Goal: Task Accomplishment & Management: Use online tool/utility

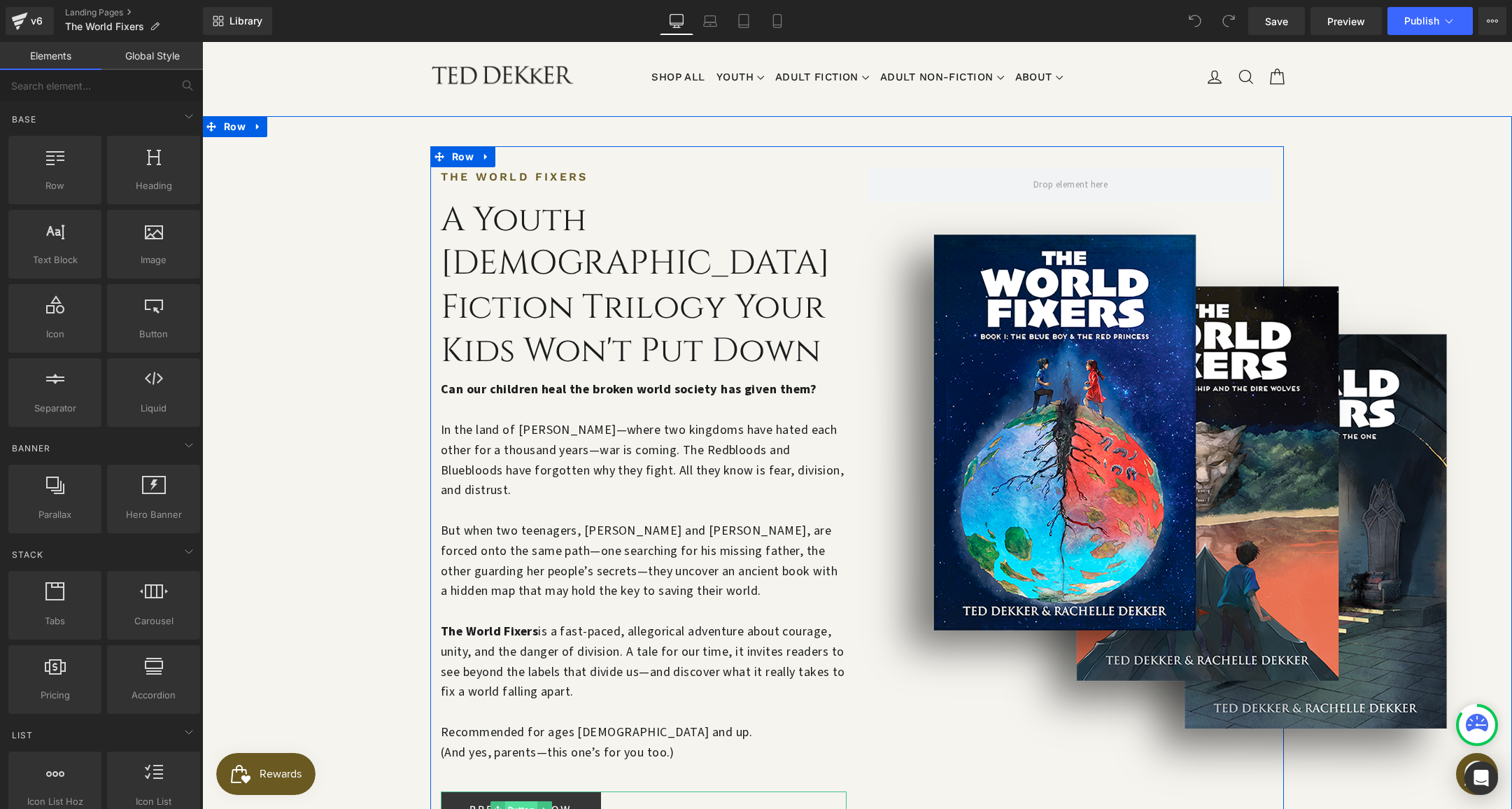
click at [516, 801] on span "Button" at bounding box center [521, 810] width 32 height 17
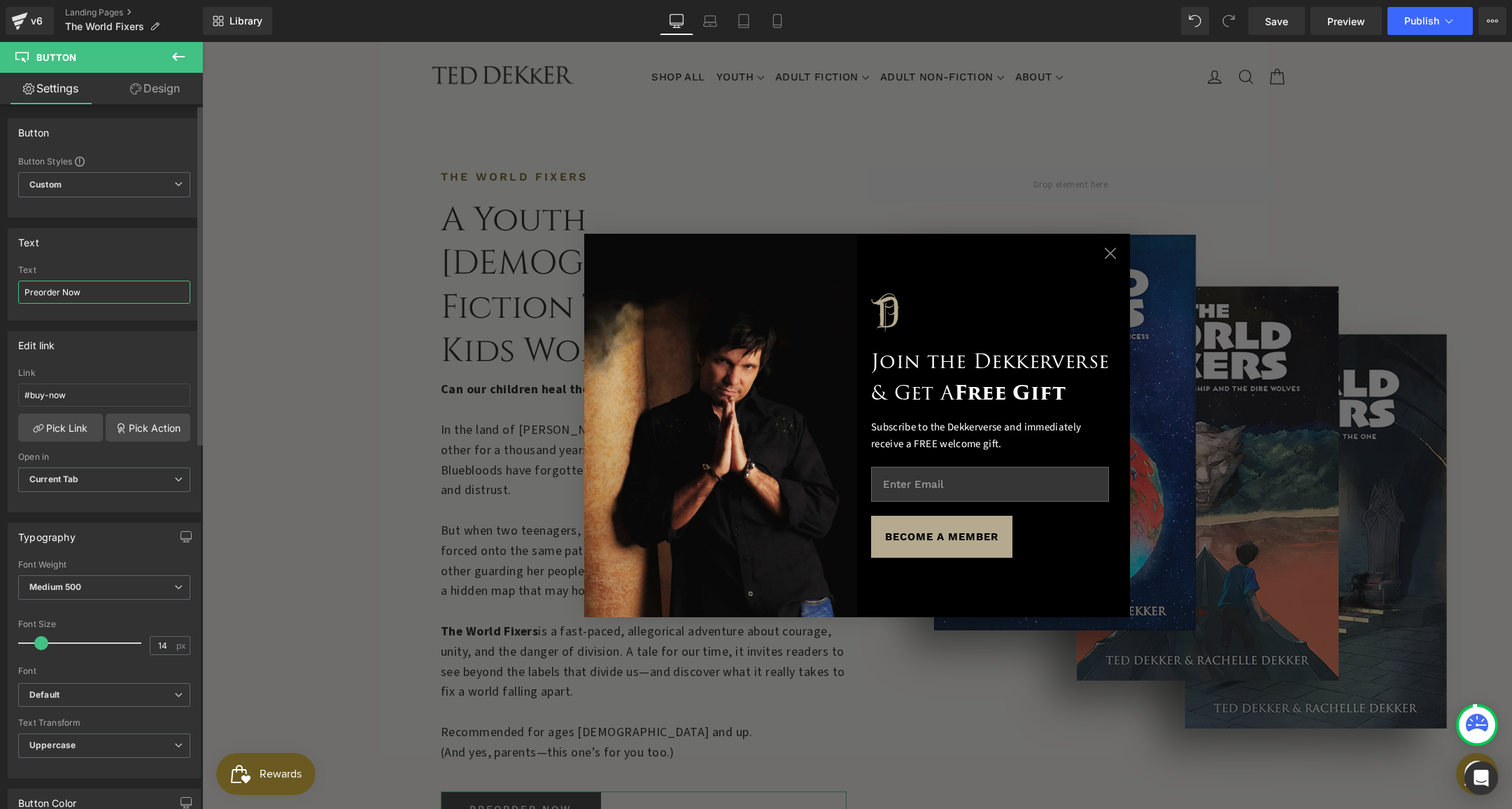
drag, startPoint x: 61, startPoint y: 293, endPoint x: 20, endPoint y: 292, distance: 41.0
click at [11, 286] on div "Preorder Now Text Preorder Now" at bounding box center [104, 293] width 191 height 55
type input "Buy Now"
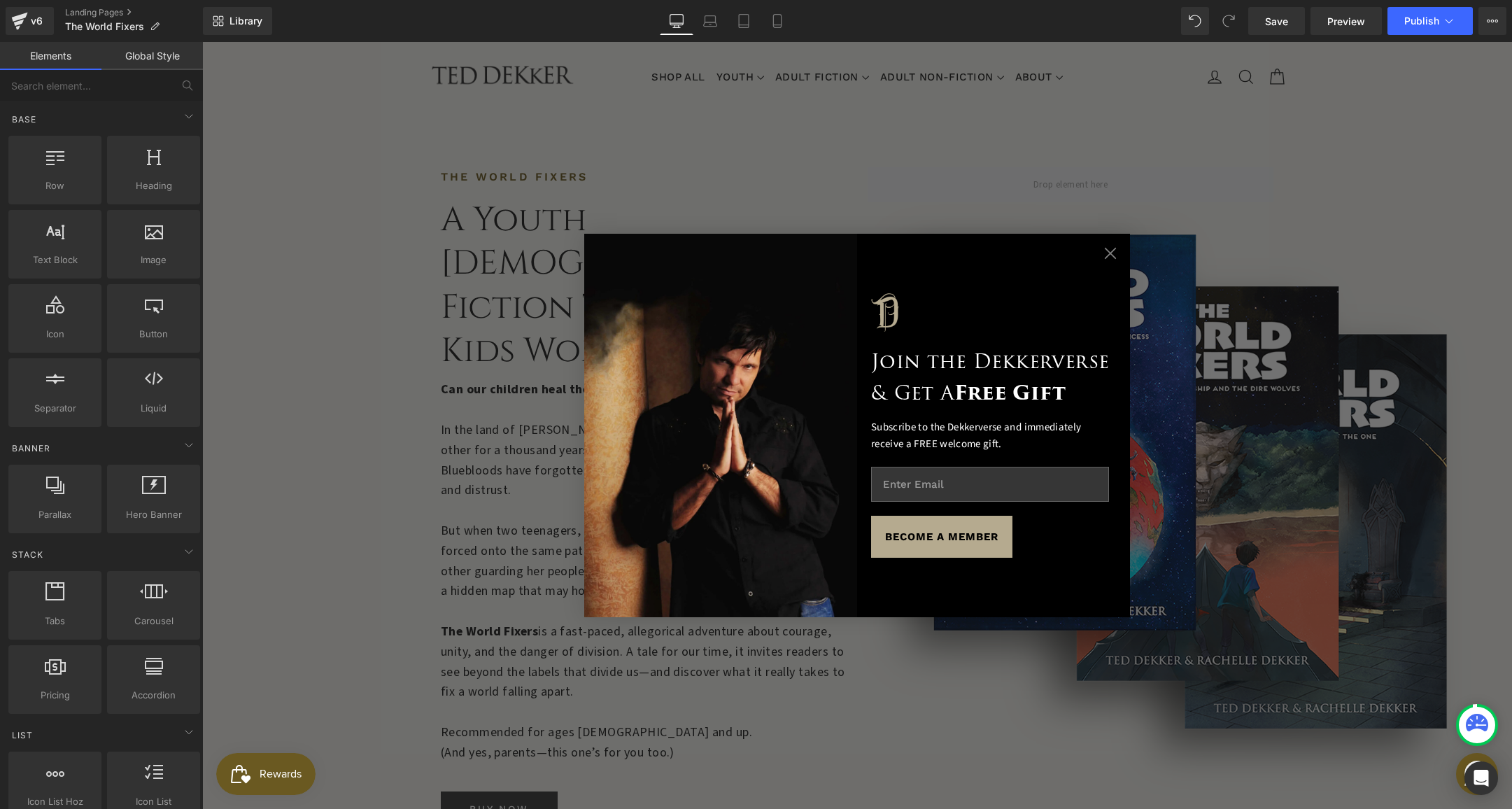
click at [1111, 257] on circle "Close dialog" at bounding box center [1110, 253] width 24 height 24
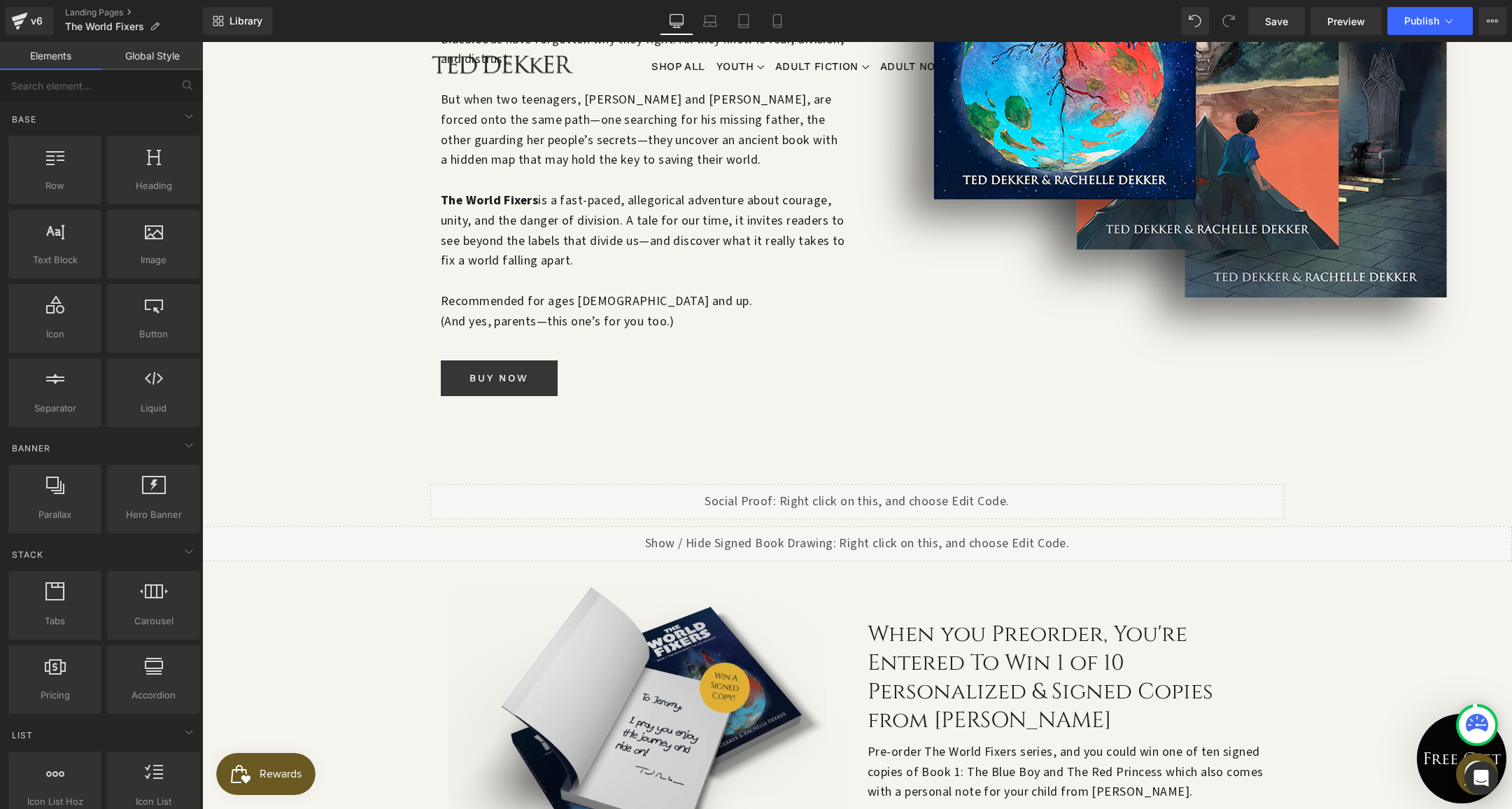
scroll to position [565, 0]
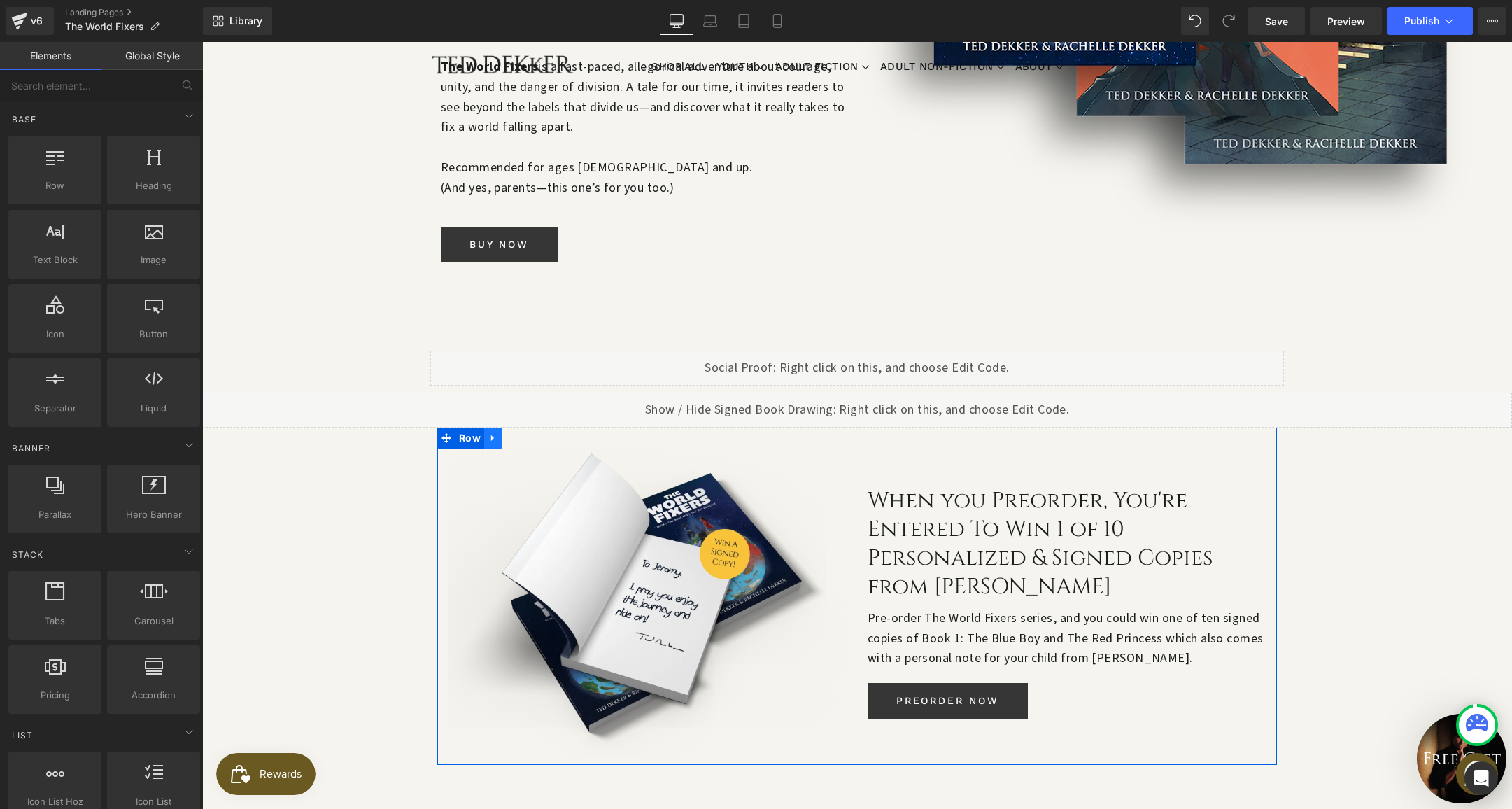
click at [490, 427] on link at bounding box center [492, 438] width 18 height 21
click at [526, 433] on icon at bounding box center [529, 438] width 9 height 9
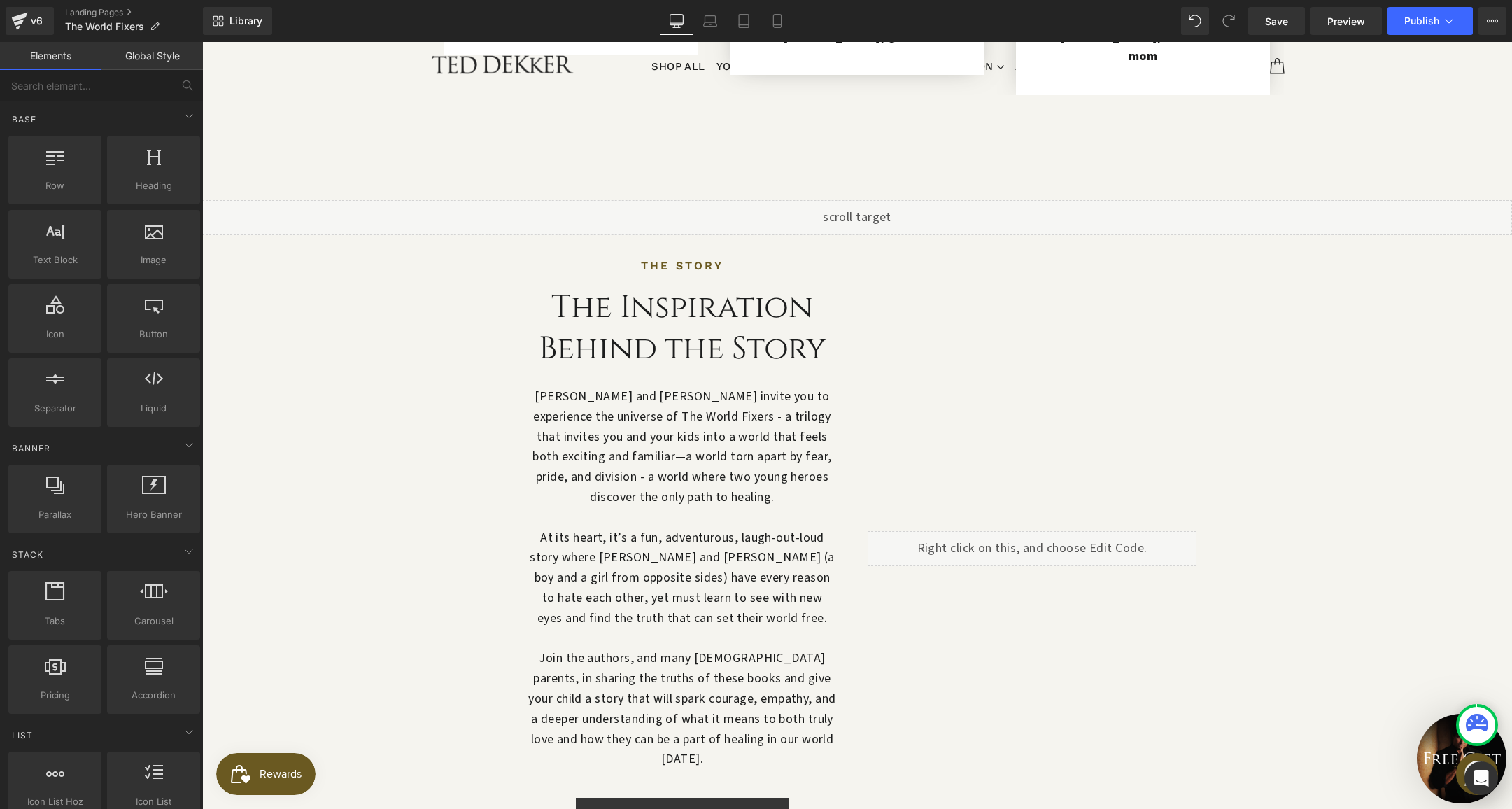
scroll to position [1264, 0]
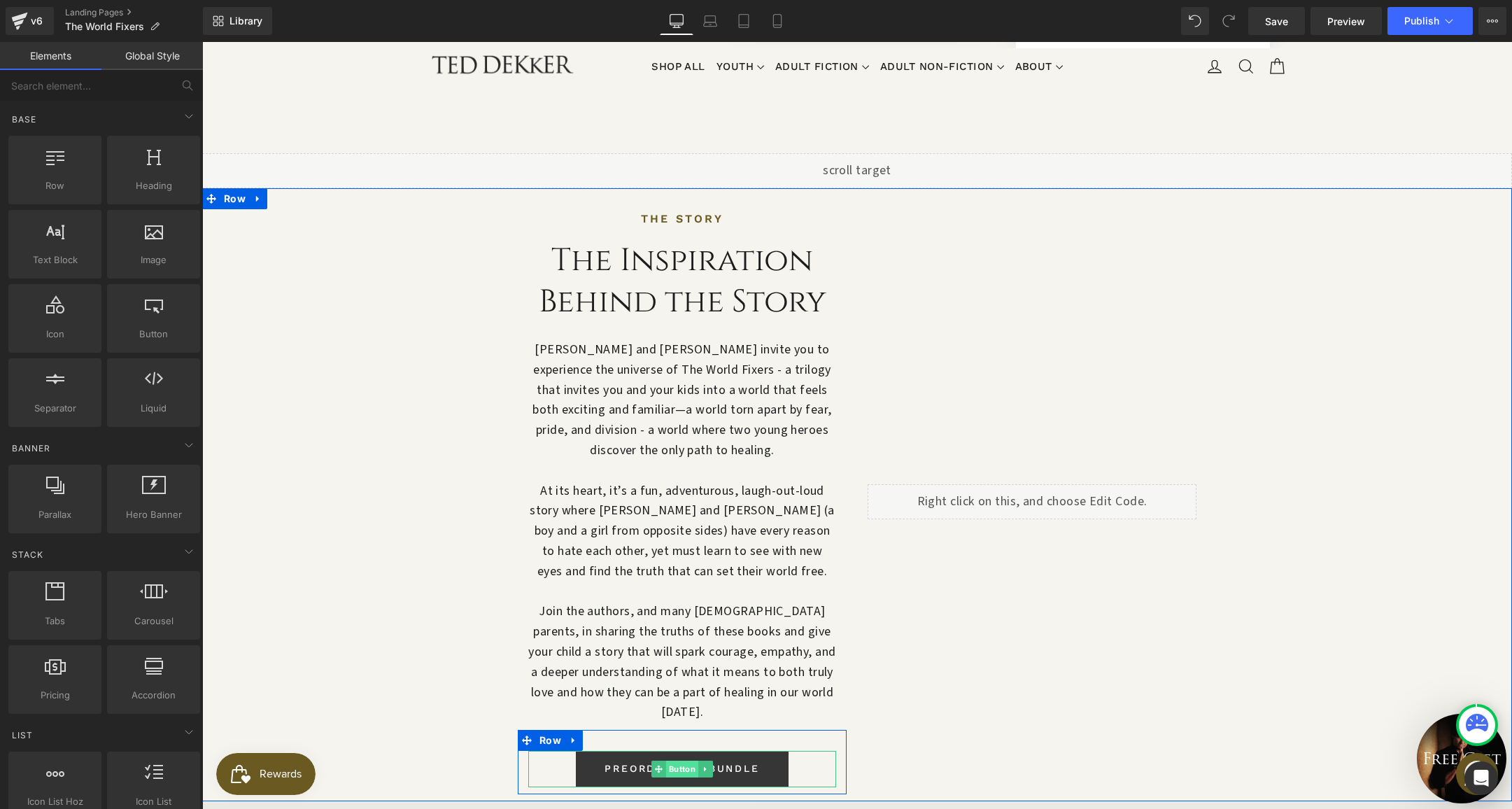
click at [682, 761] on span "Button" at bounding box center [682, 769] width 32 height 17
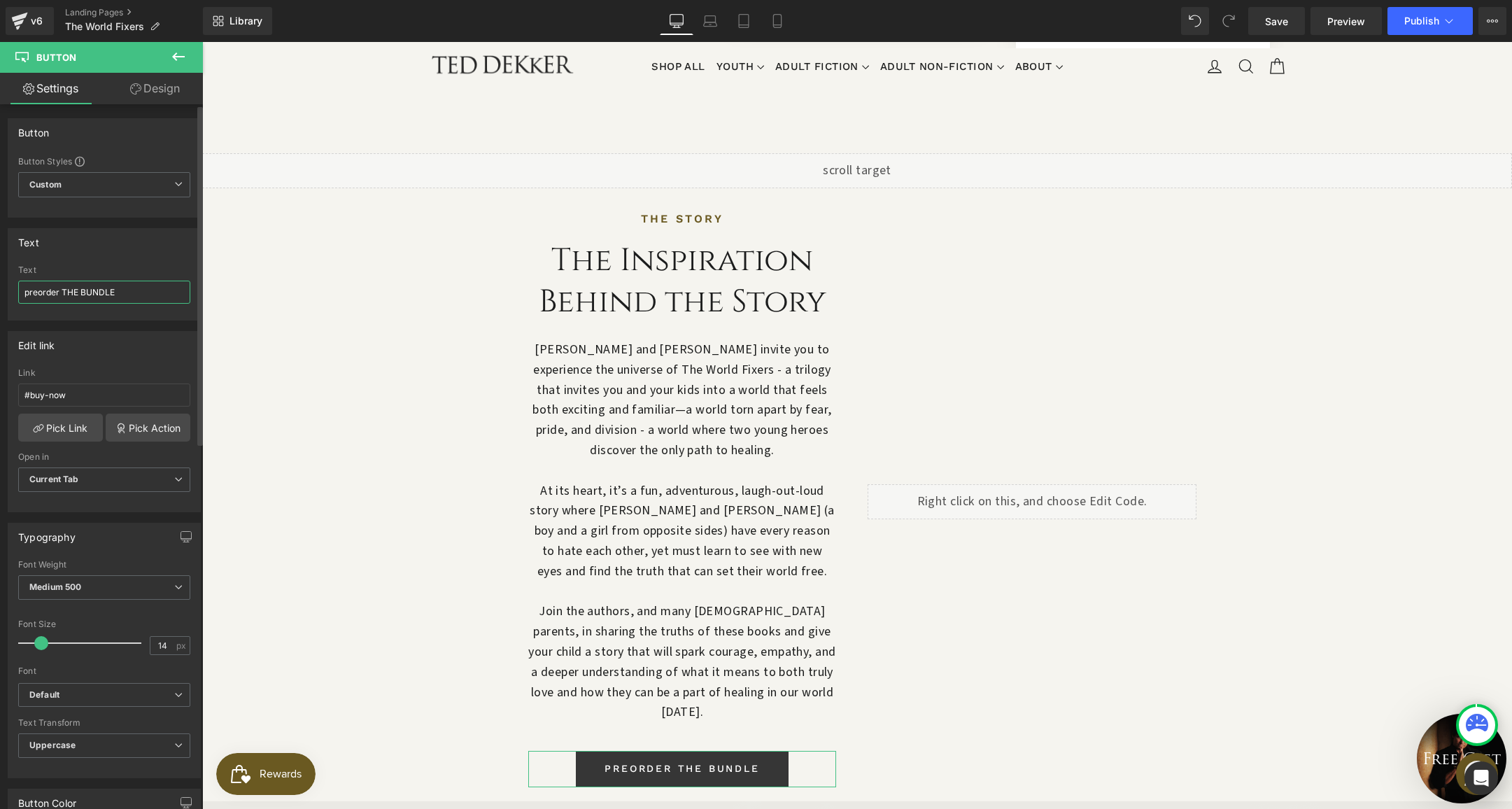
drag, startPoint x: 60, startPoint y: 292, endPoint x: 4, endPoint y: 282, distance: 56.9
click at [4, 282] on div "Text preorder THE BUNDLE Text preorder THE BUNDLE" at bounding box center [104, 269] width 209 height 103
type input "BUY THE BUNDLE"
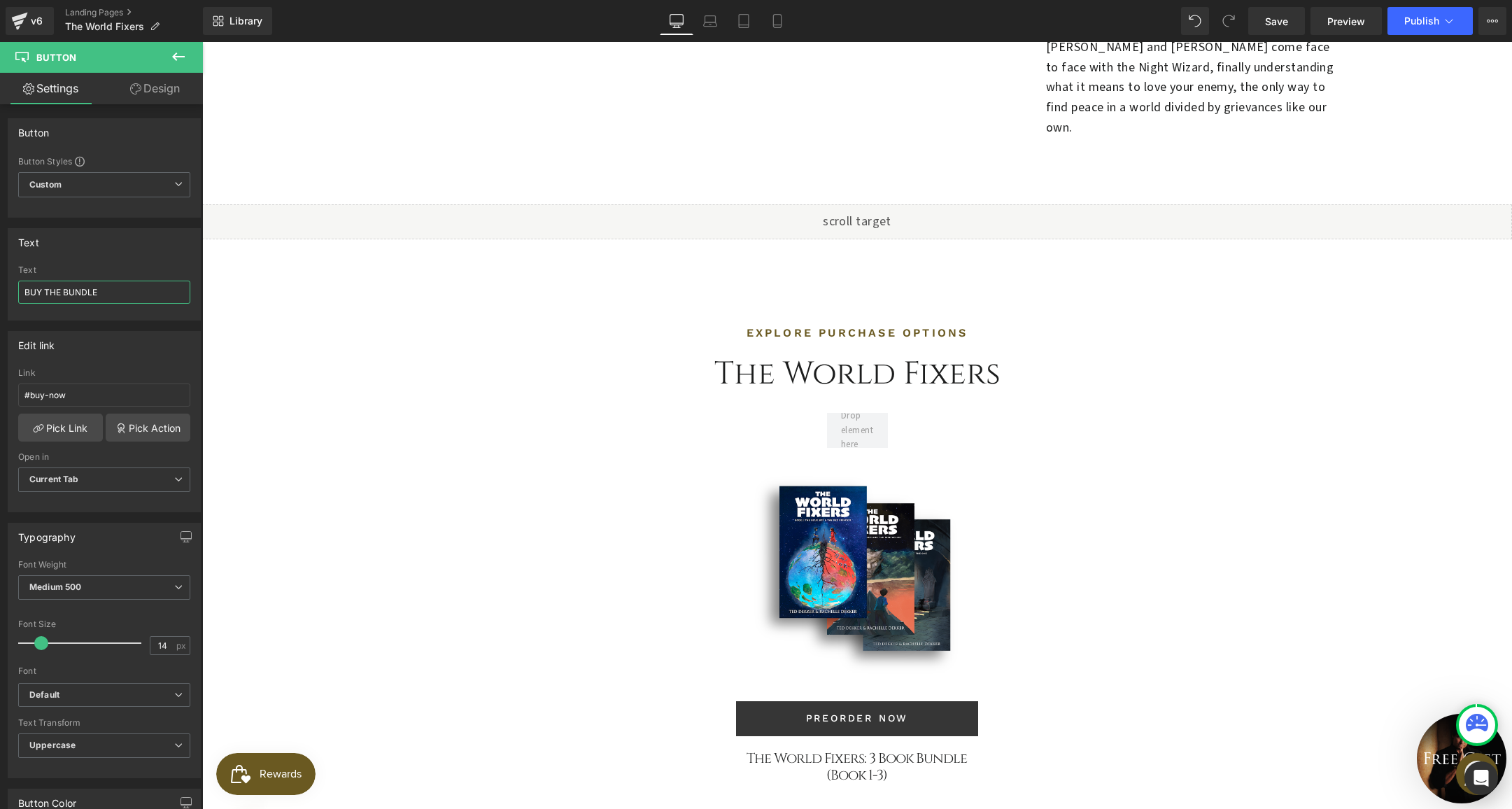
scroll to position [3338, 0]
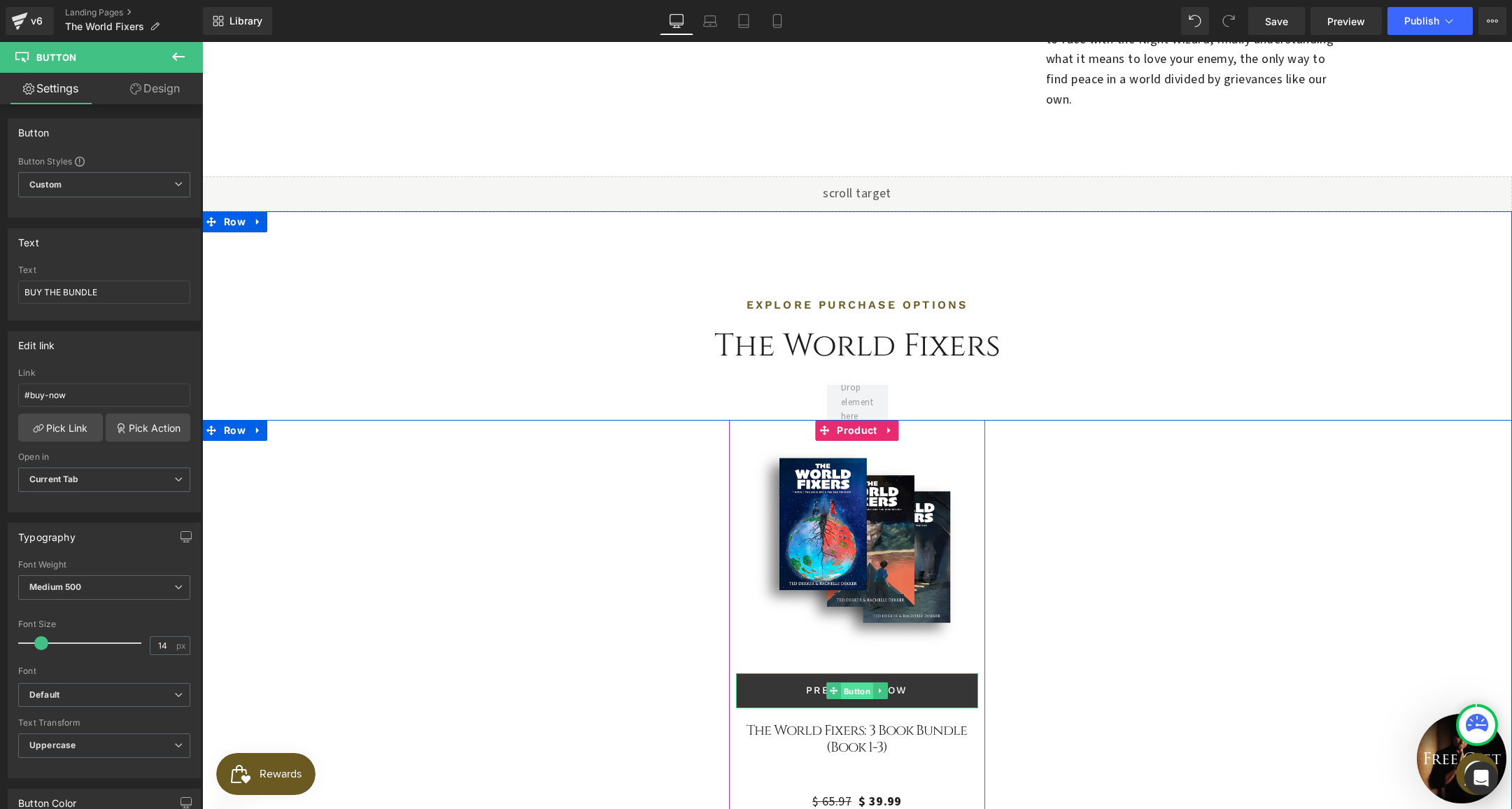
click at [845, 682] on span "Button" at bounding box center [857, 691] width 32 height 17
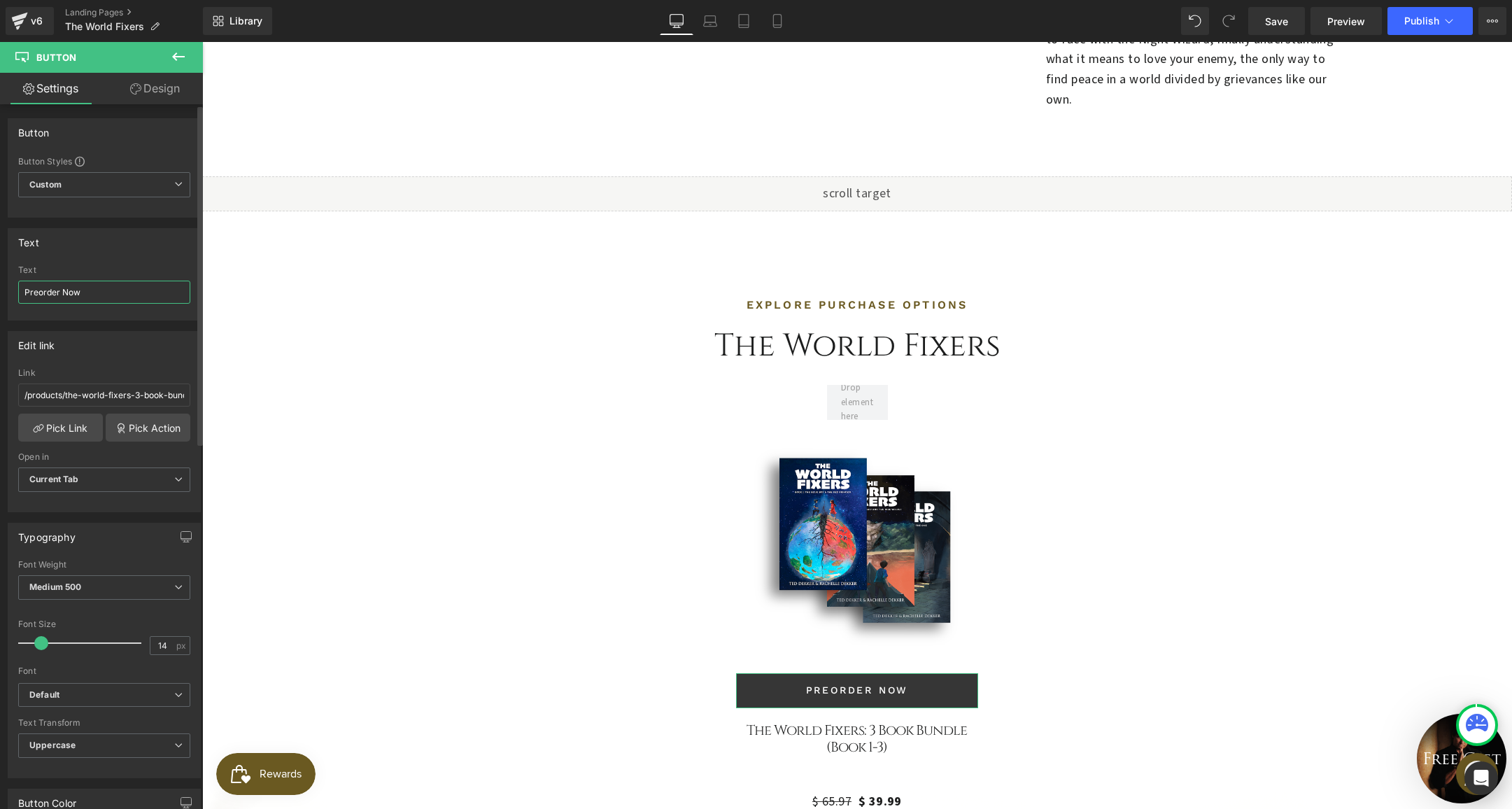
drag, startPoint x: 61, startPoint y: 290, endPoint x: 15, endPoint y: 285, distance: 46.3
click at [15, 285] on div "Preorder Now Text Preorder Now" at bounding box center [104, 293] width 191 height 55
type input "Buy Now"
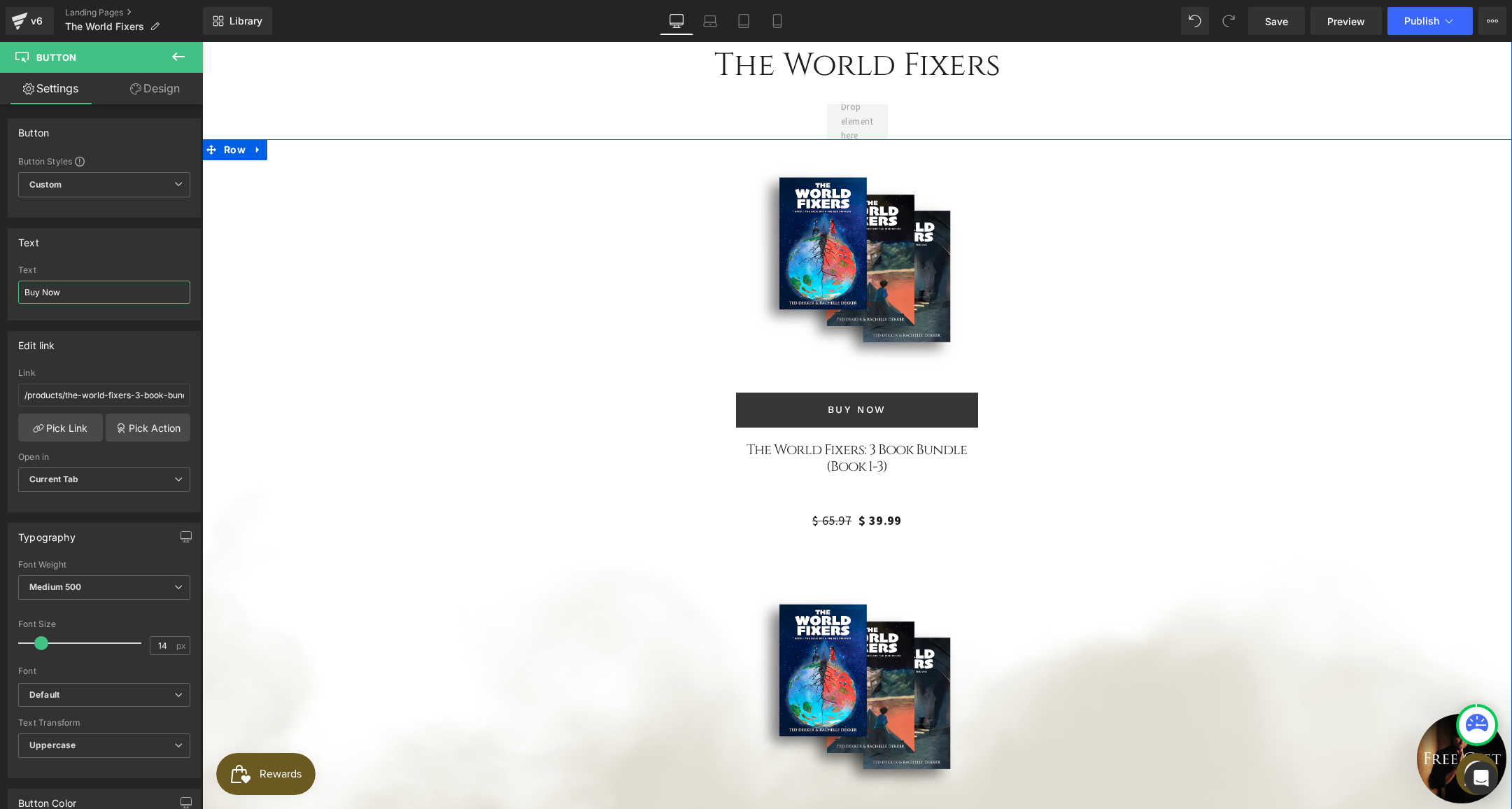
scroll to position [3646, 0]
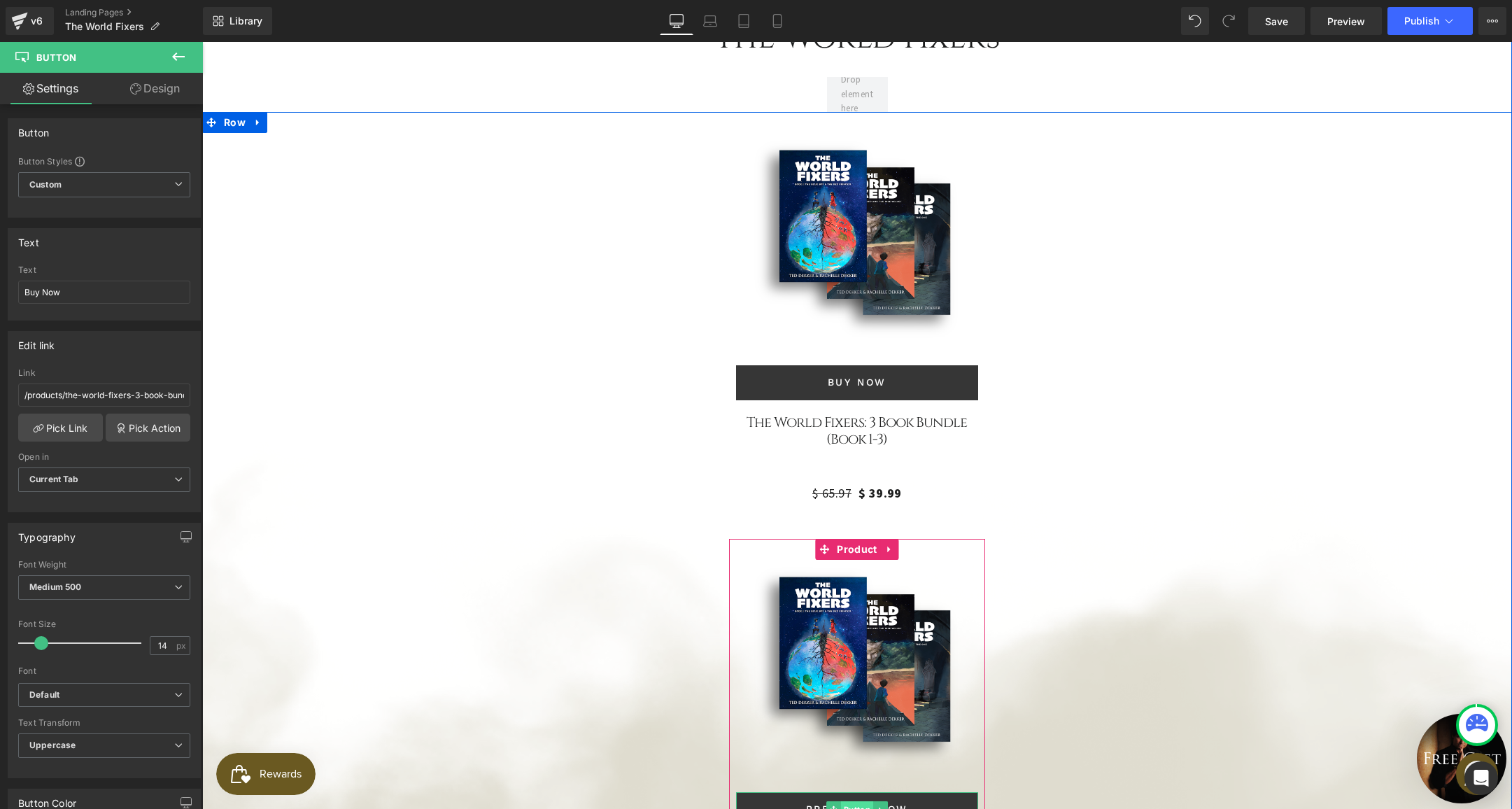
click at [845, 801] on span "Button" at bounding box center [857, 810] width 32 height 17
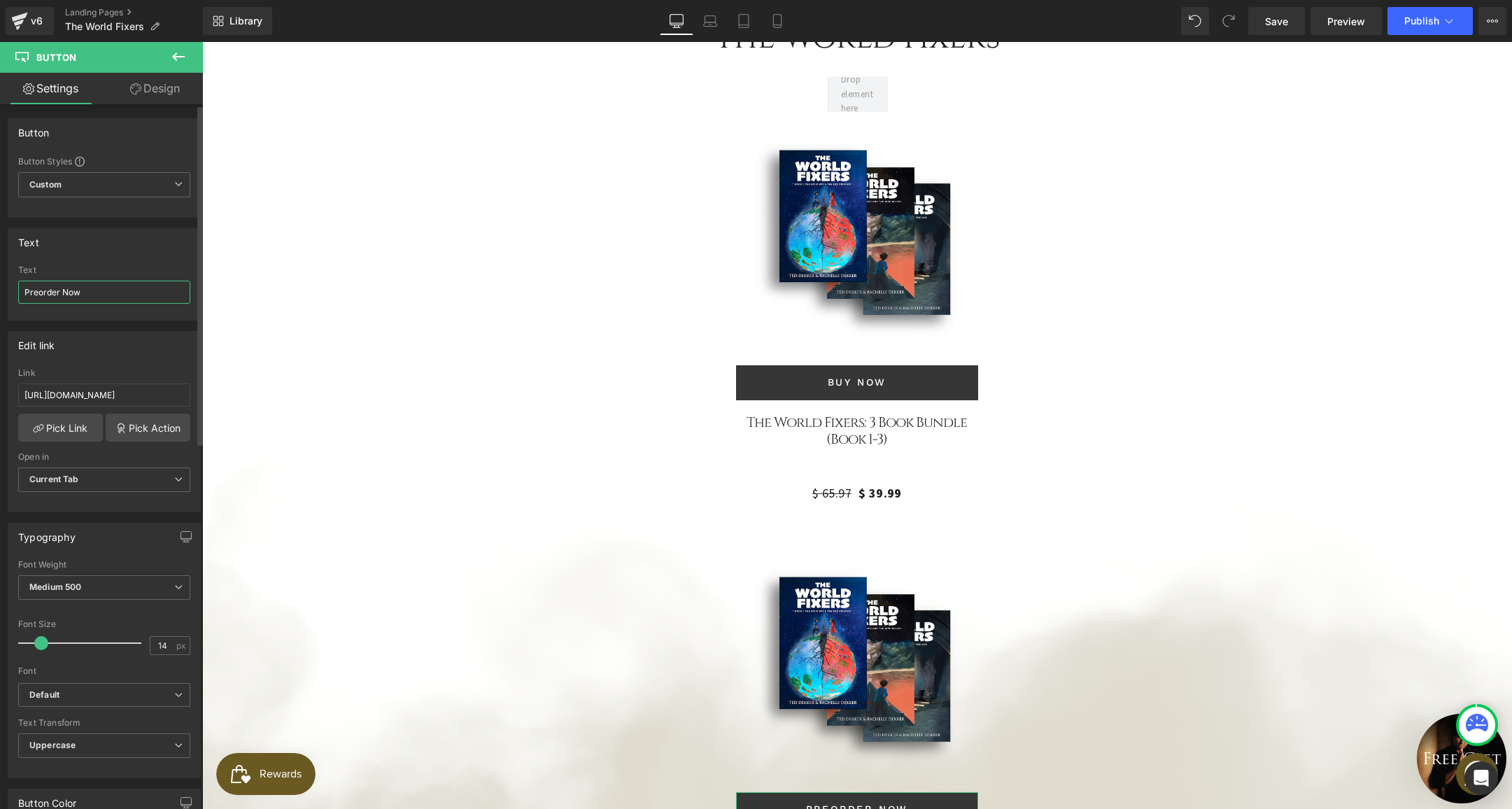
drag, startPoint x: 59, startPoint y: 292, endPoint x: 6, endPoint y: 283, distance: 53.8
click at [6, 283] on div "Text Preorder Now Text Preorder Now" at bounding box center [104, 269] width 209 height 103
type input "Buy Now"
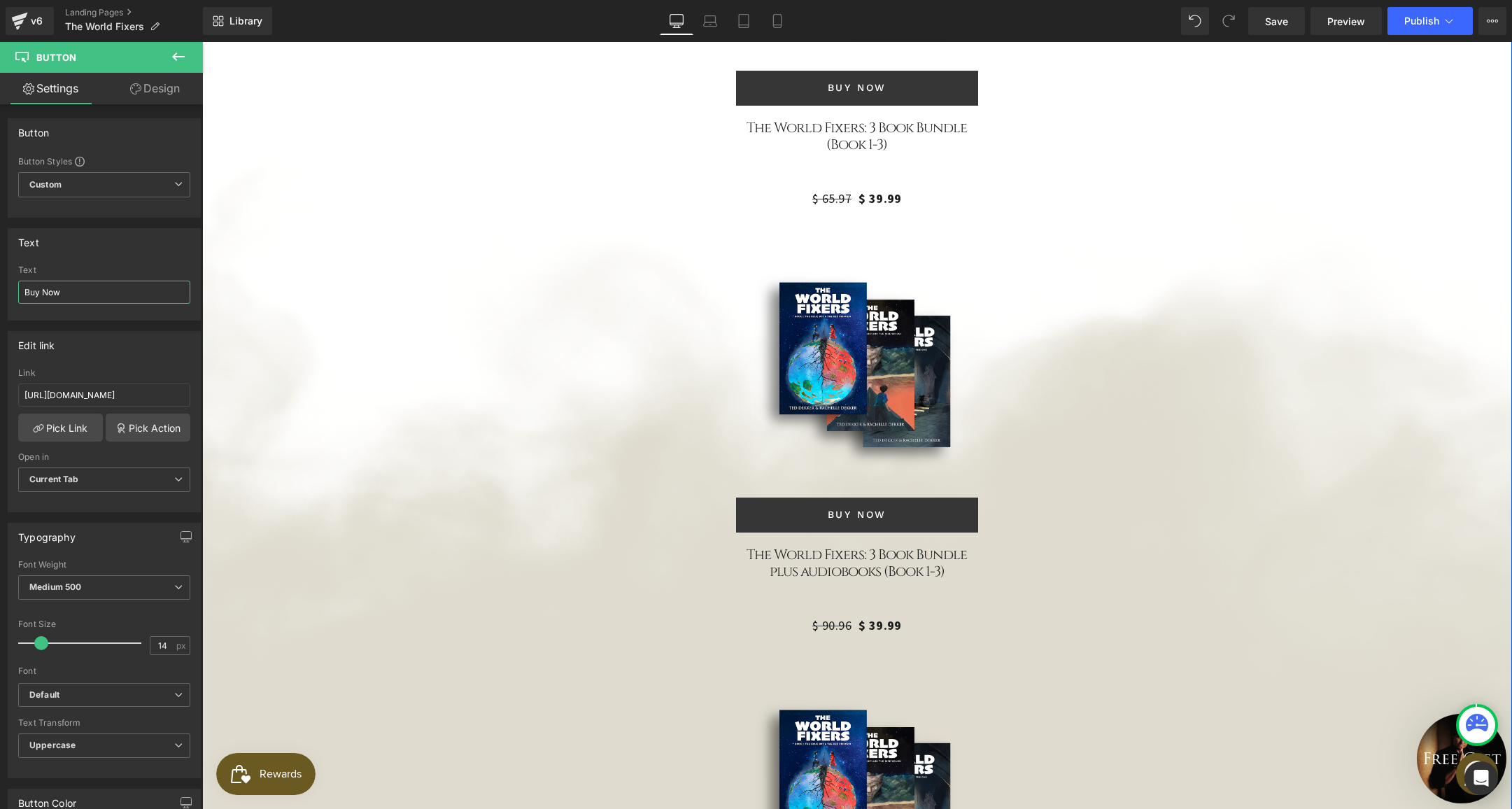
scroll to position [4085, 0]
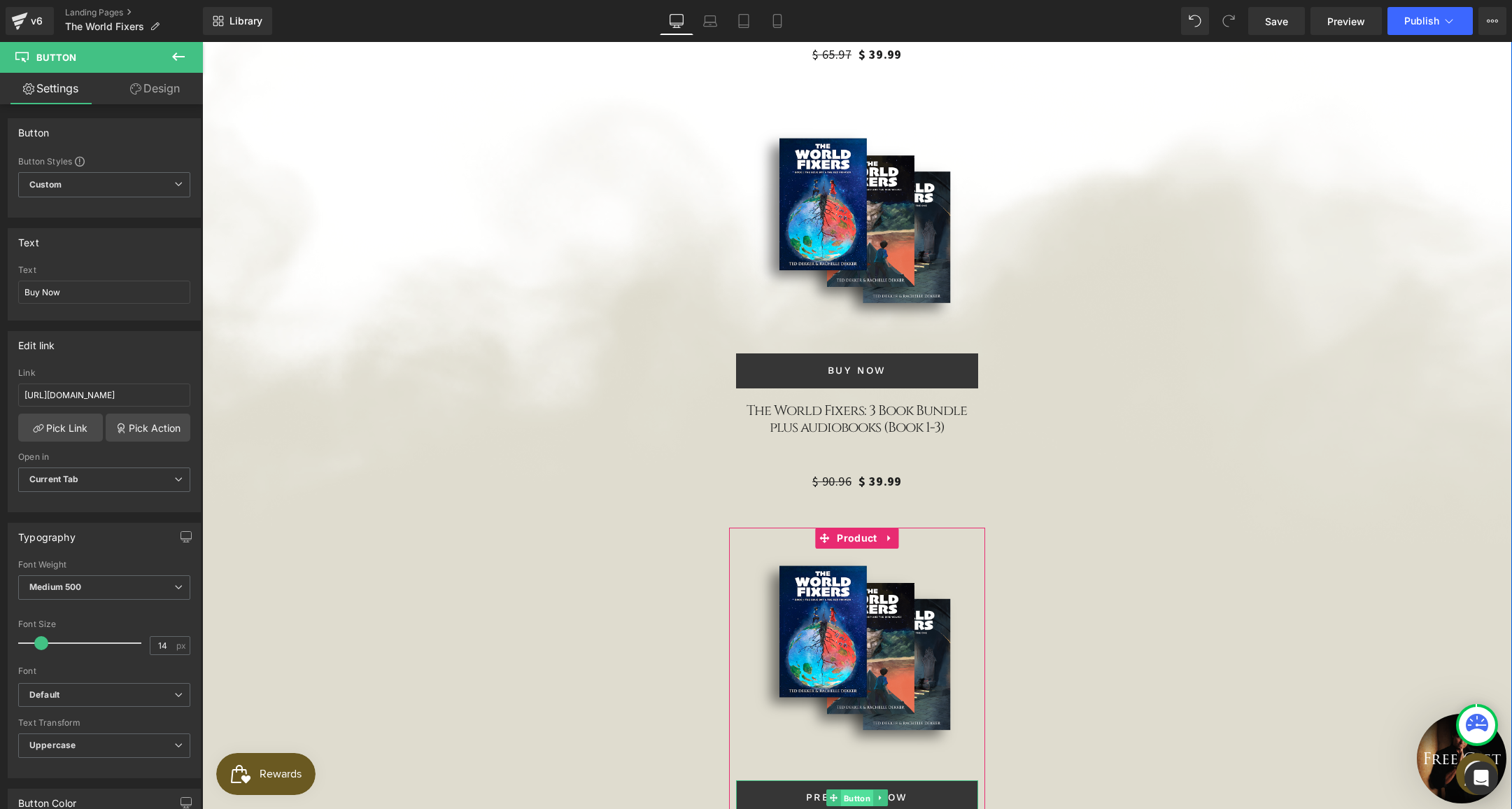
click at [846, 790] on span "Button" at bounding box center [857, 799] width 32 height 17
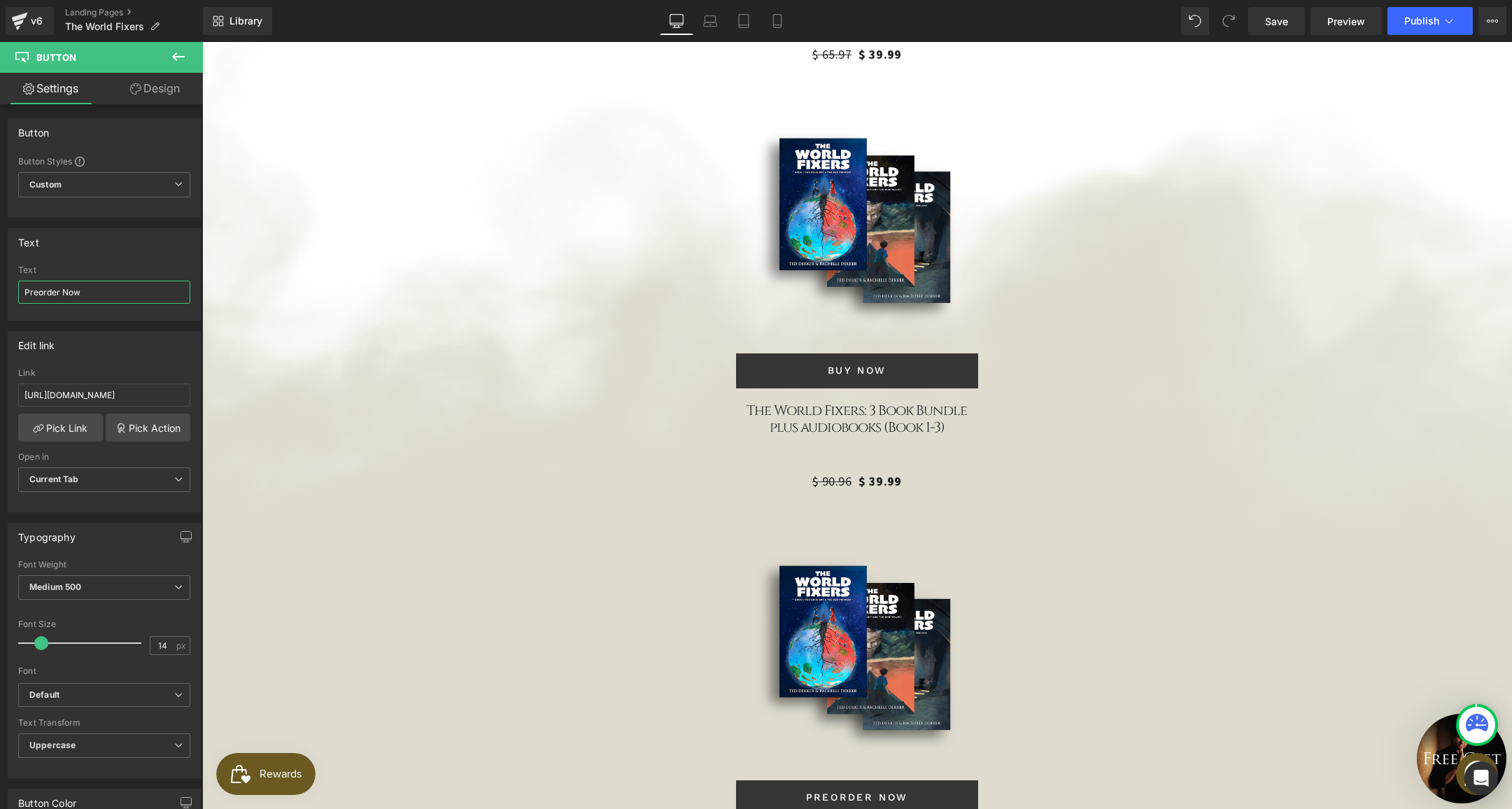
drag, startPoint x: 61, startPoint y: 295, endPoint x: -20, endPoint y: 288, distance: 81.3
click at [0, 288] on html "Button You are previewing how the will restyle your page. You can not edit Elem…" at bounding box center [756, 404] width 1512 height 809
type input "Buy Now"
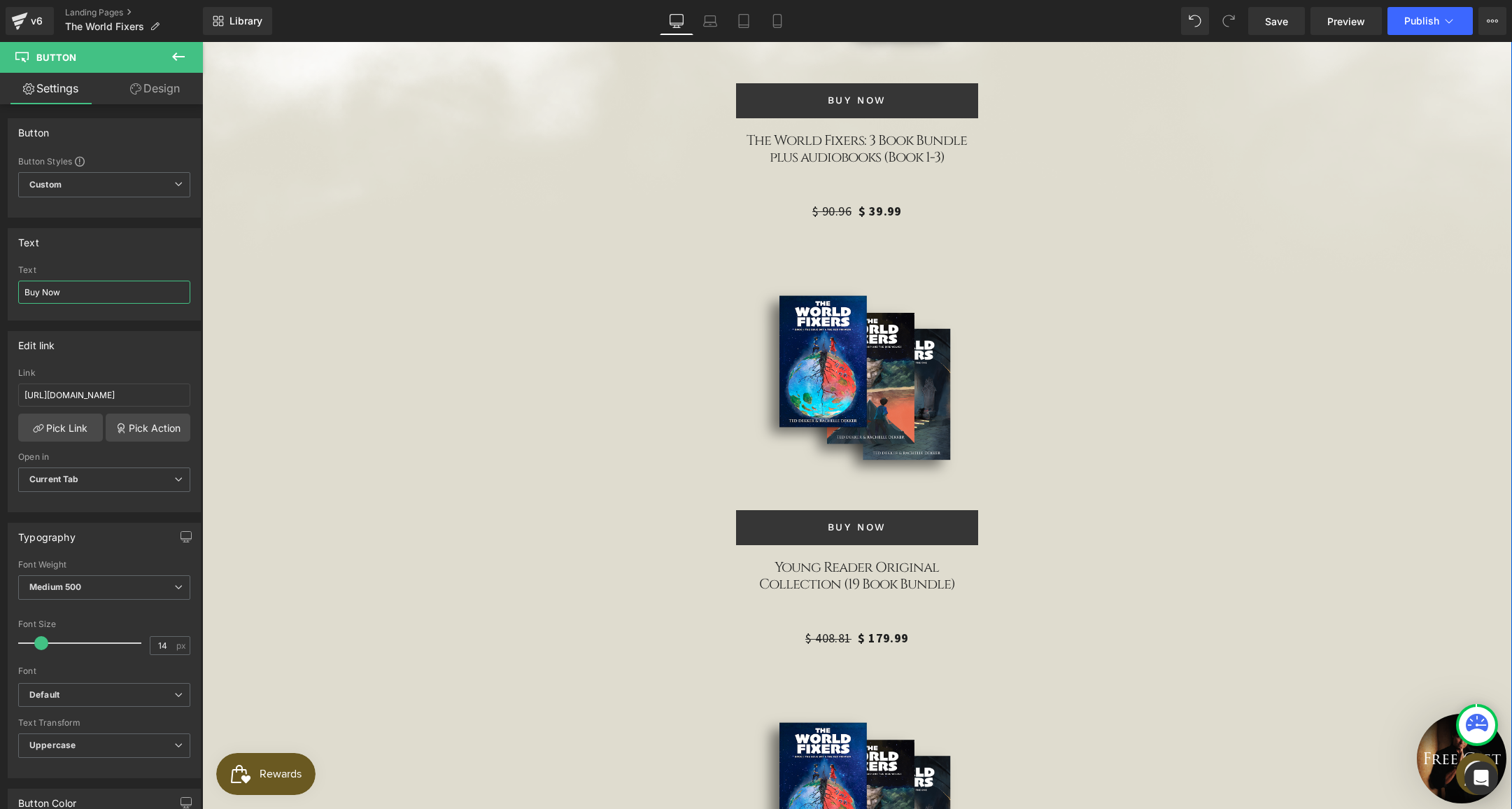
scroll to position [4428, 0]
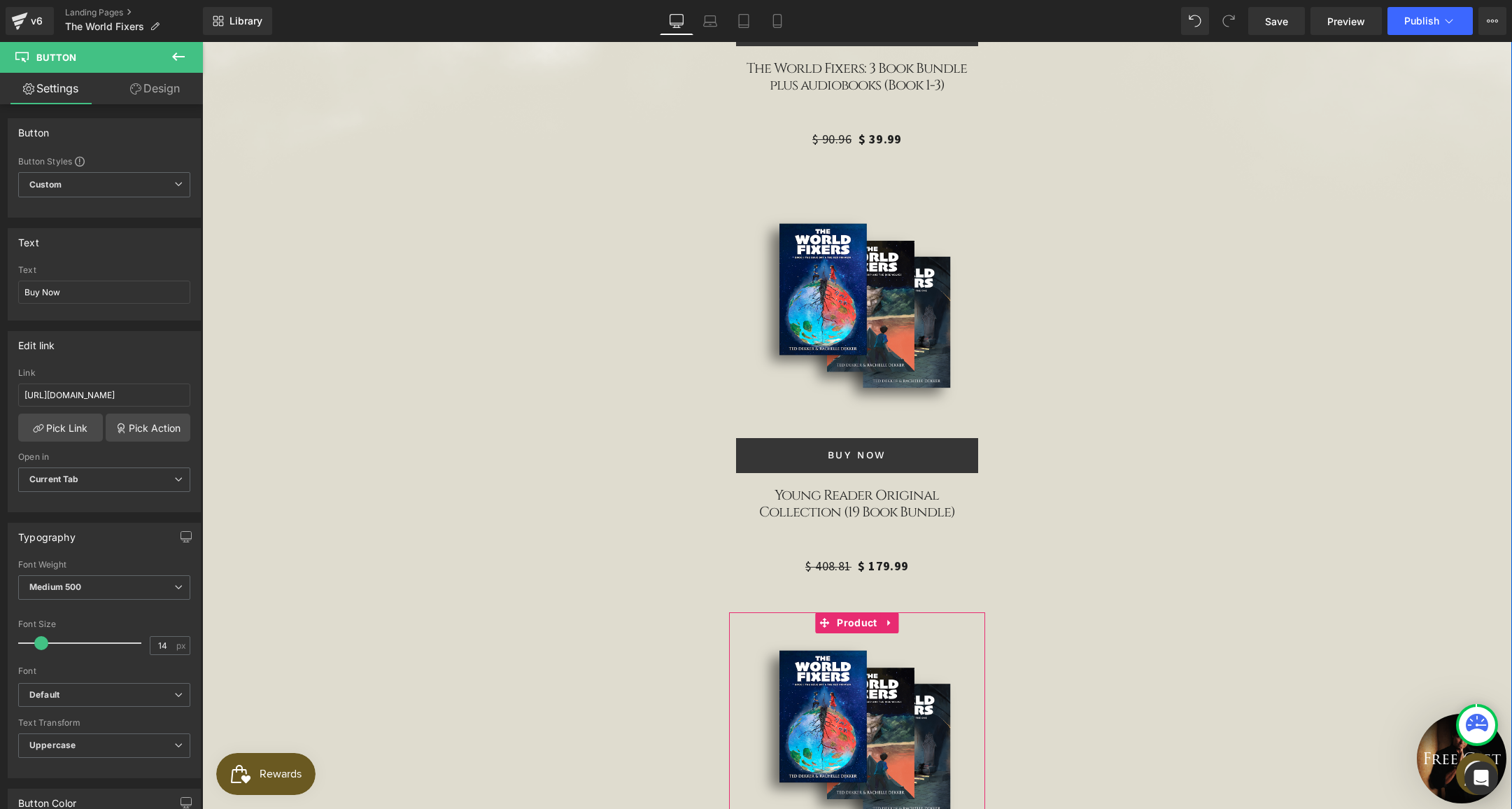
drag, startPoint x: 61, startPoint y: 290, endPoint x: -12, endPoint y: 274, distance: 74.7
click at [0, 274] on html "Button You are previewing how the will restyle your page. You can not edit Elem…" at bounding box center [756, 404] width 1512 height 809
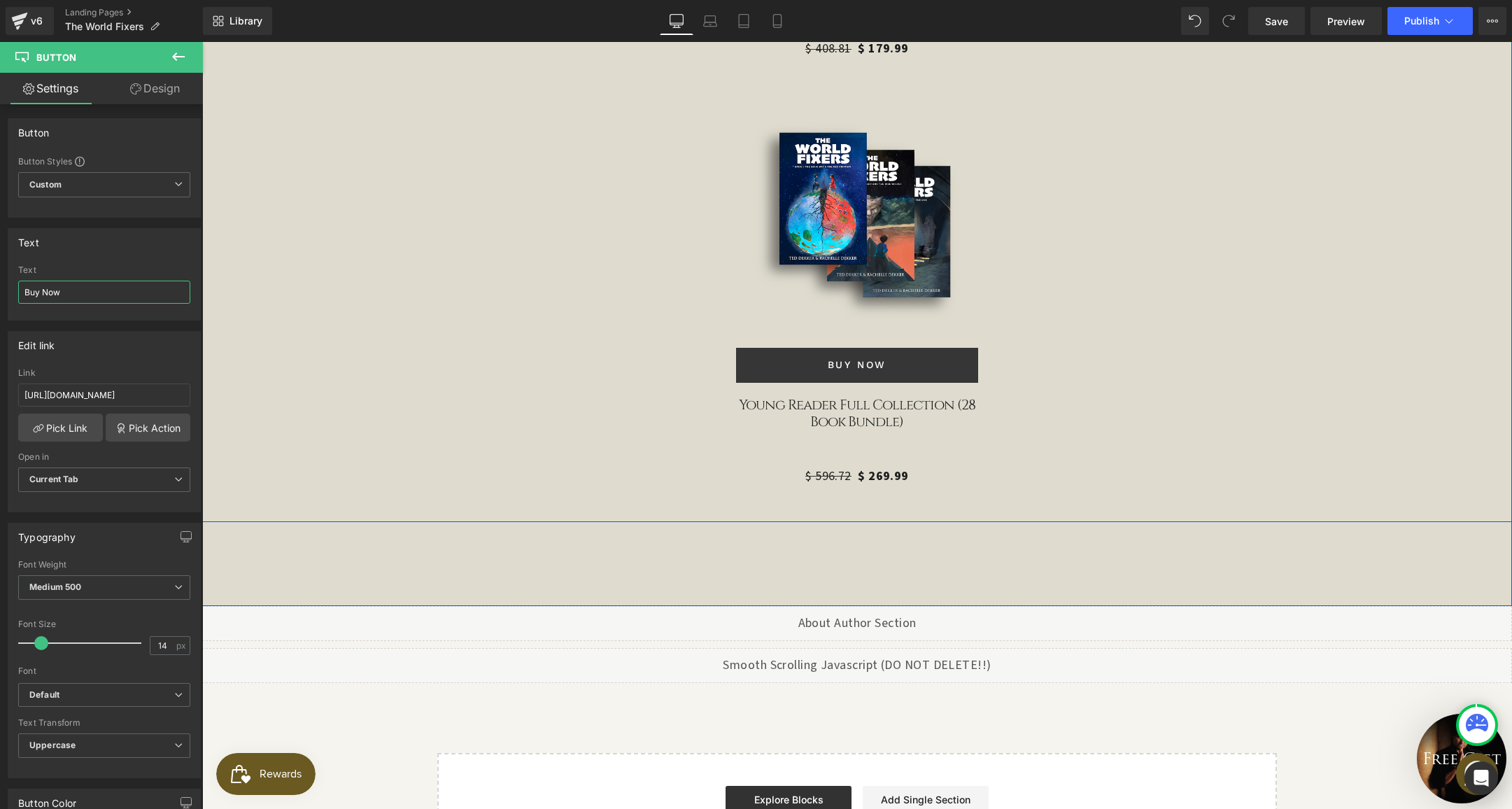
scroll to position [5161, 0]
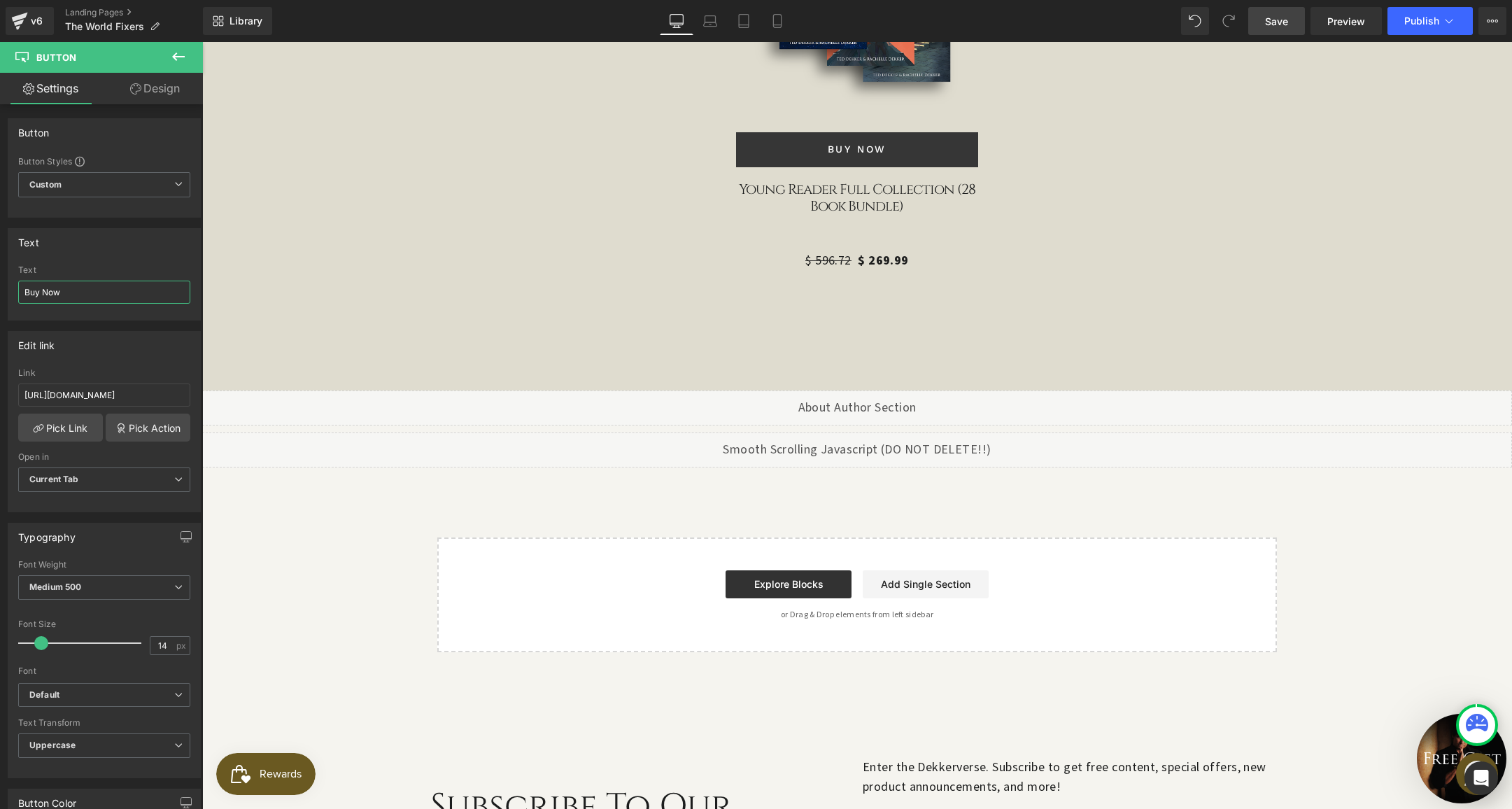
type input "Buy Now"
click at [1254, 28] on link "Save" at bounding box center [1276, 21] width 57 height 28
click at [1440, 23] on button "Publish" at bounding box center [1430, 21] width 85 height 28
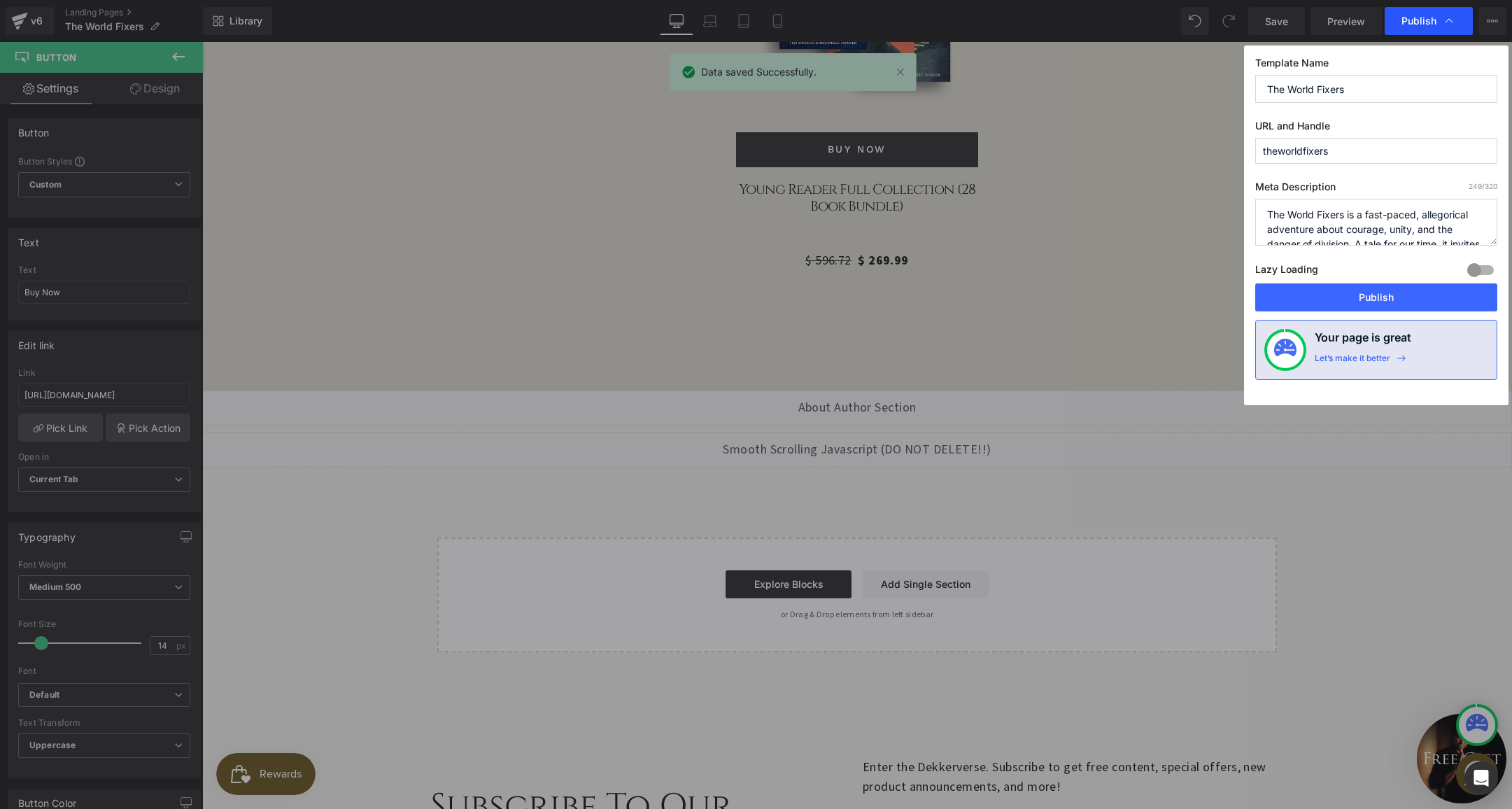
click at [1437, 20] on span "Publish" at bounding box center [1429, 21] width 55 height 14
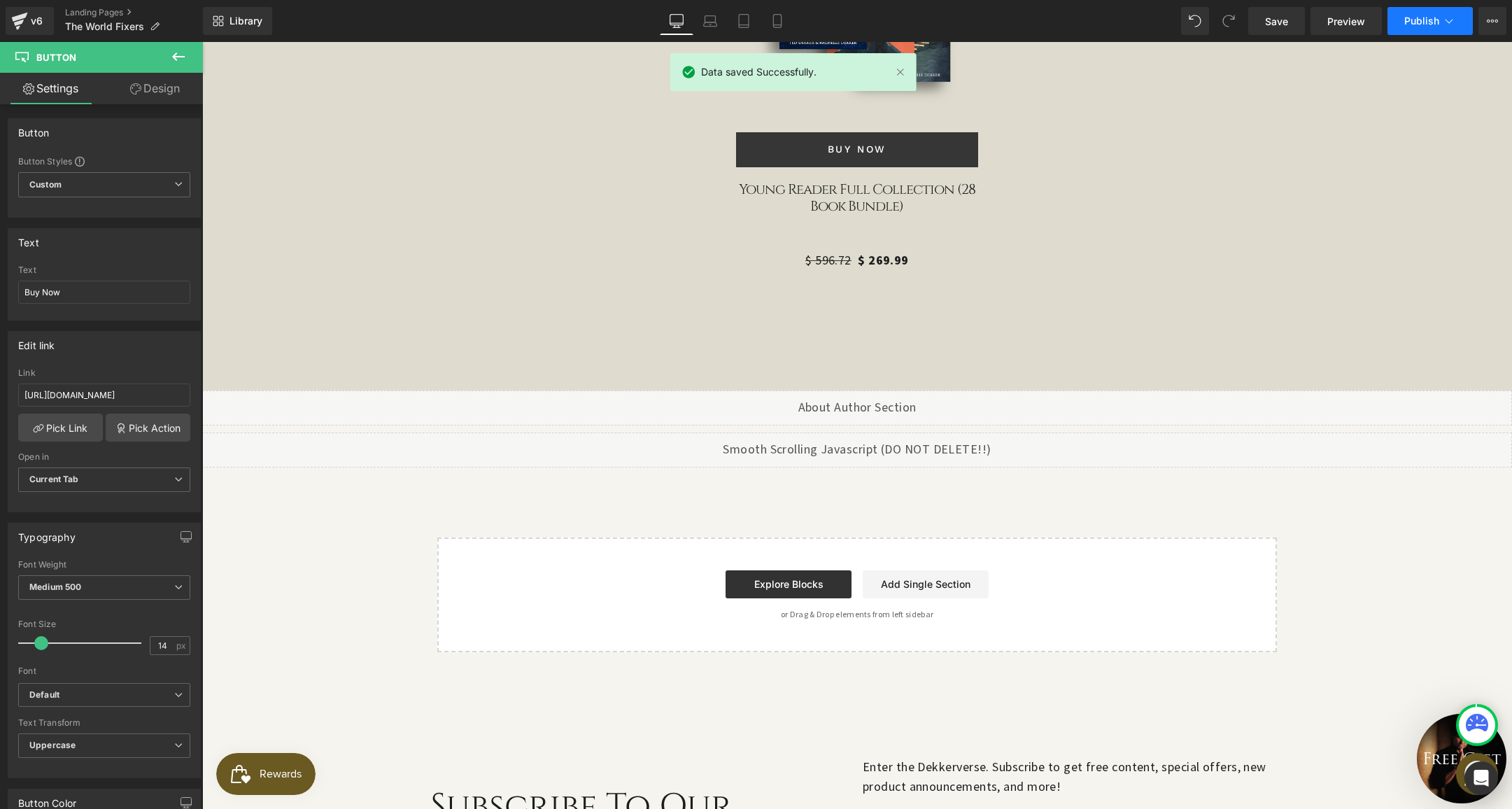
click at [1418, 18] on span "Publish" at bounding box center [1421, 21] width 35 height 11
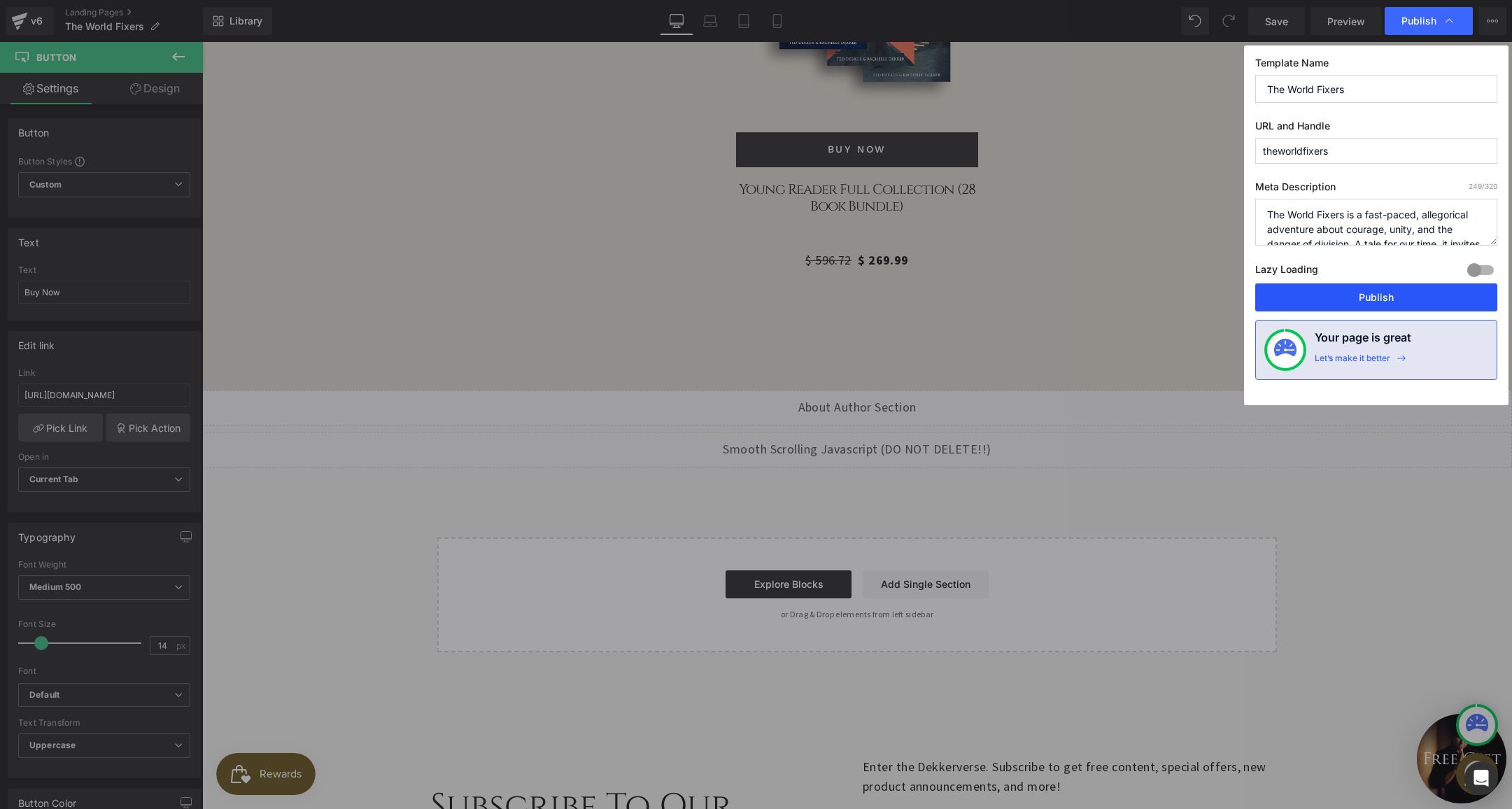
click at [1362, 296] on button "Publish" at bounding box center [1376, 297] width 242 height 28
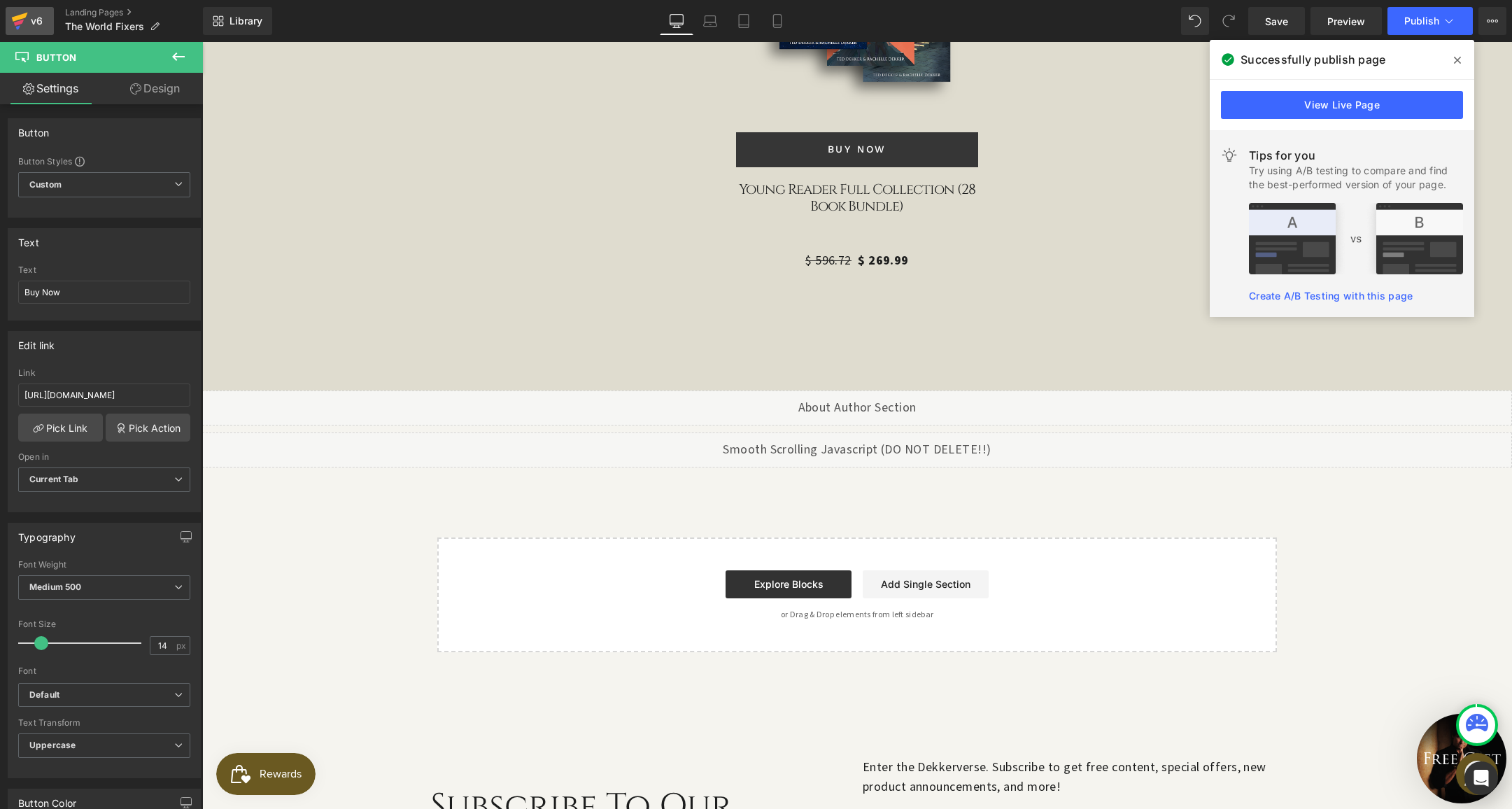
click at [23, 24] on icon at bounding box center [20, 21] width 17 height 35
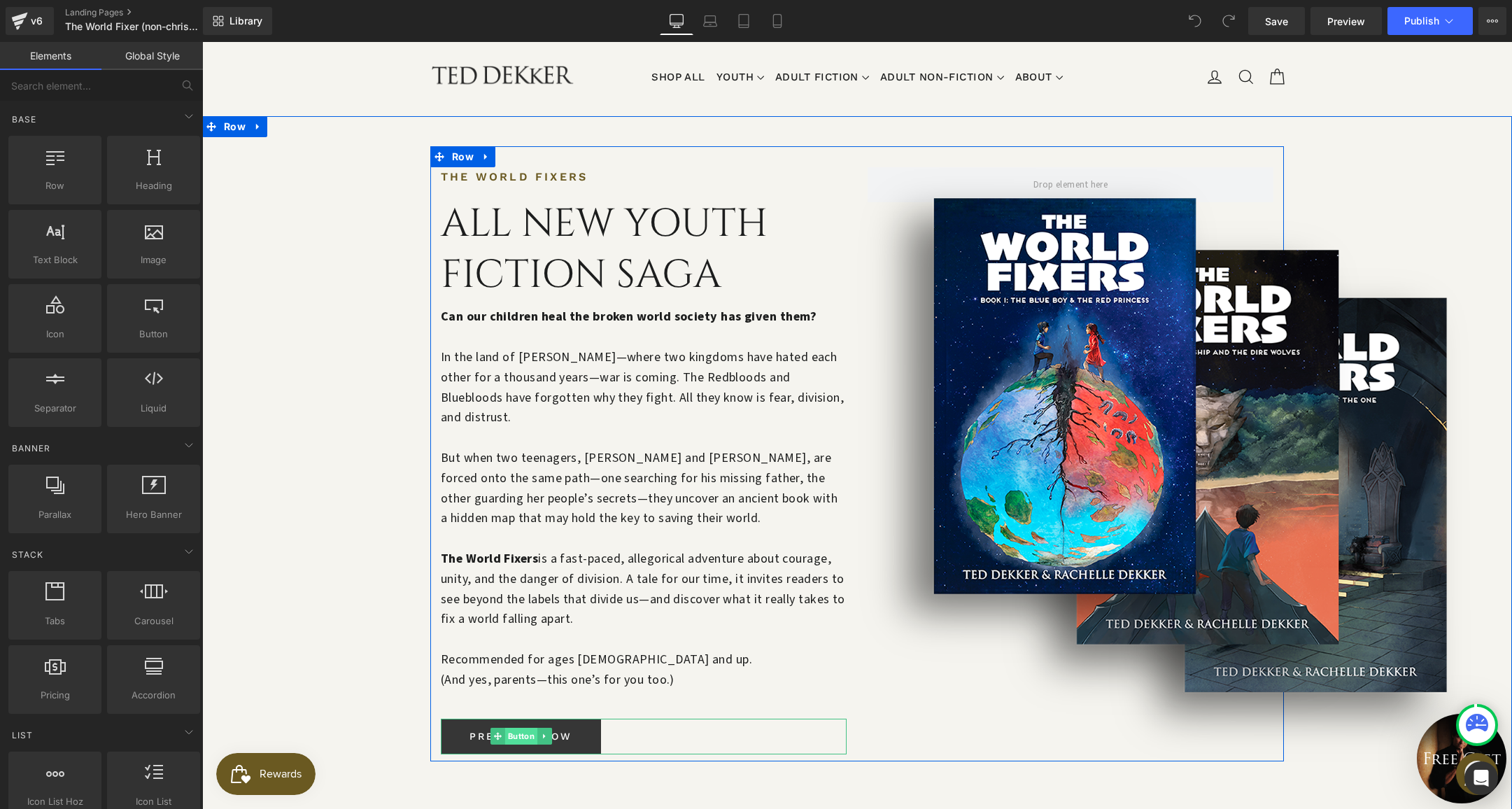
click at [511, 728] on span "Button" at bounding box center [521, 736] width 32 height 17
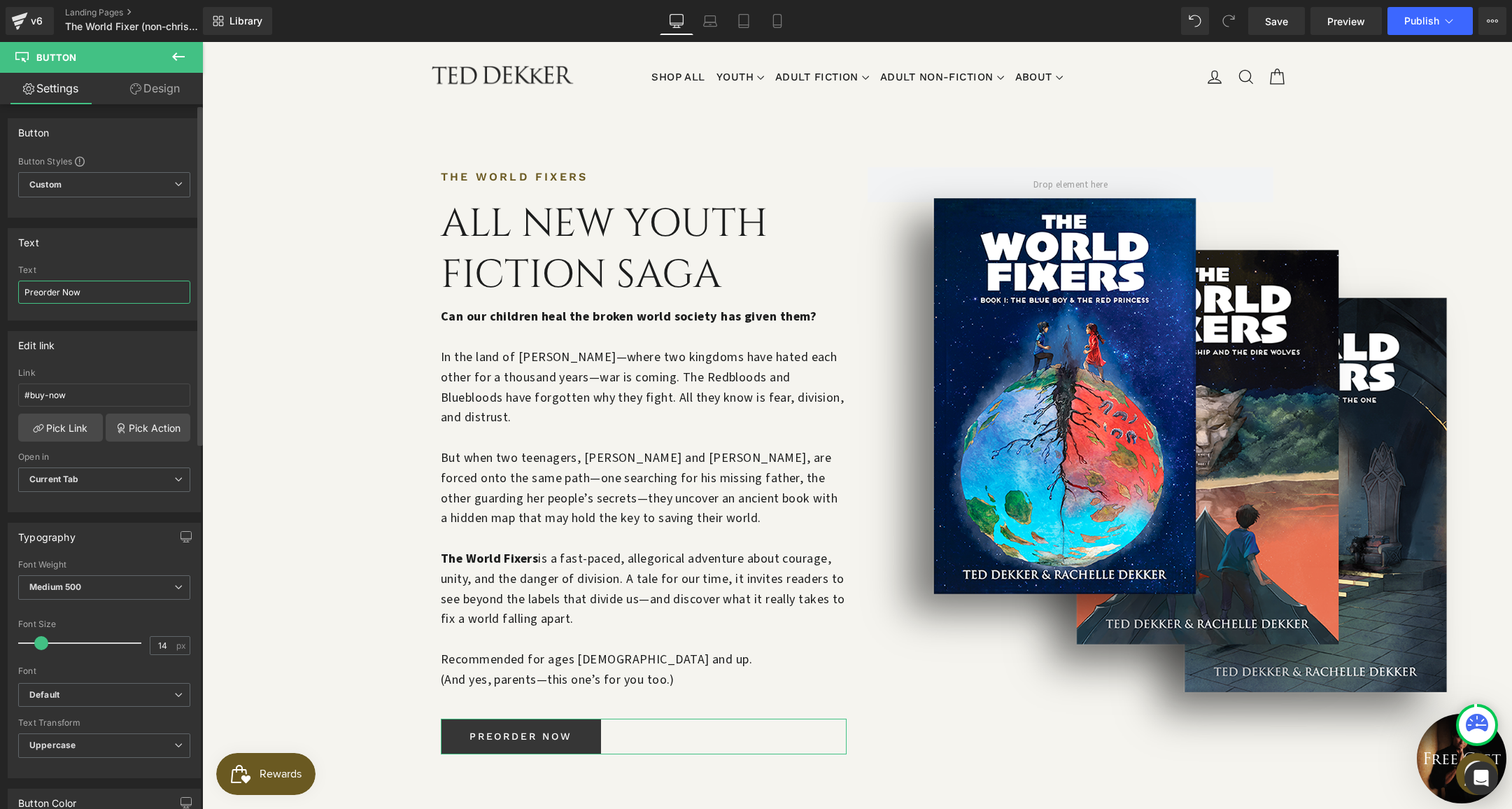
drag, startPoint x: 60, startPoint y: 291, endPoint x: 1, endPoint y: 278, distance: 60.4
click at [1, 278] on div "Text Preorder Now Text Preorder Now" at bounding box center [104, 269] width 209 height 103
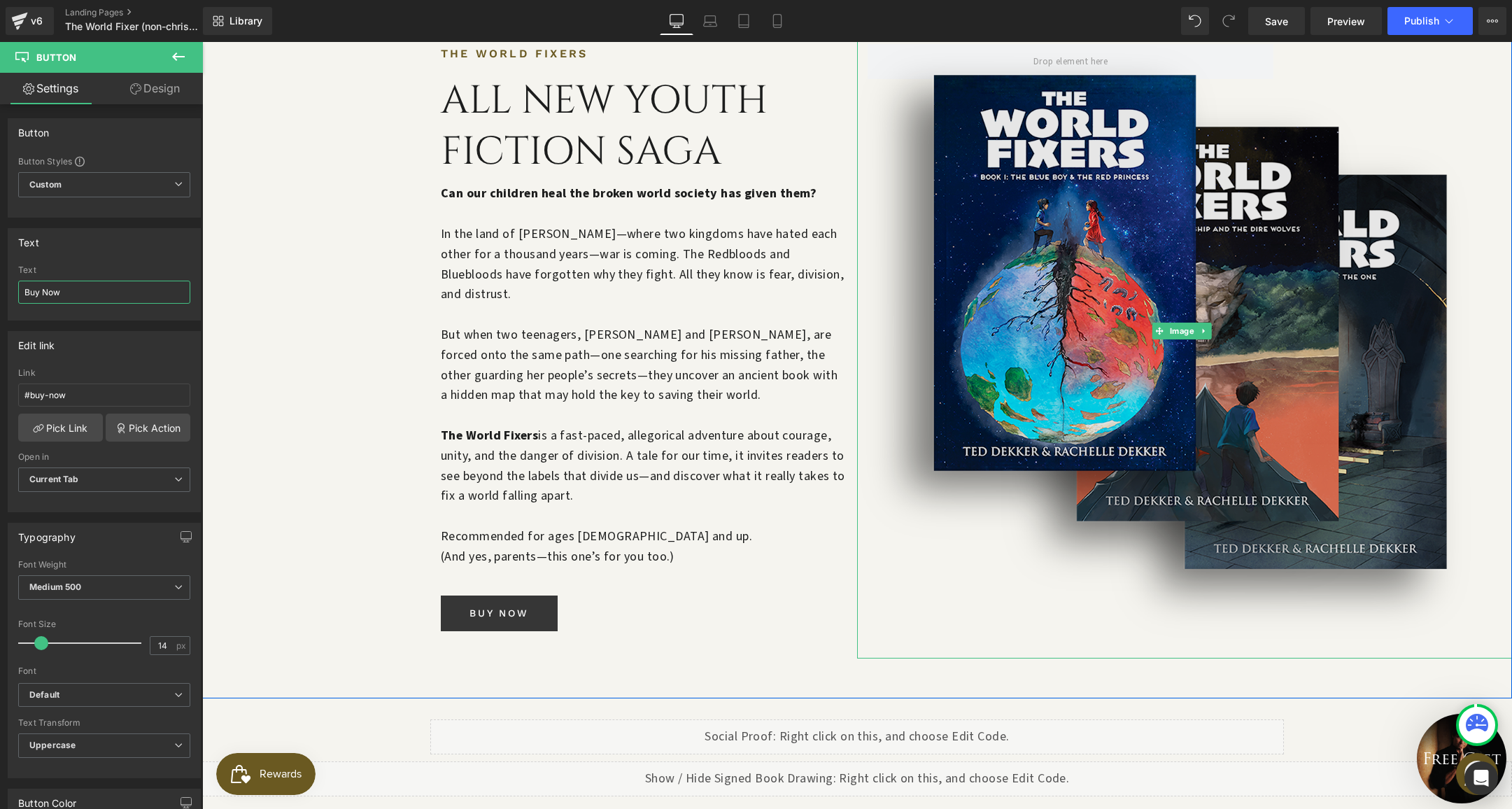
scroll to position [483, 0]
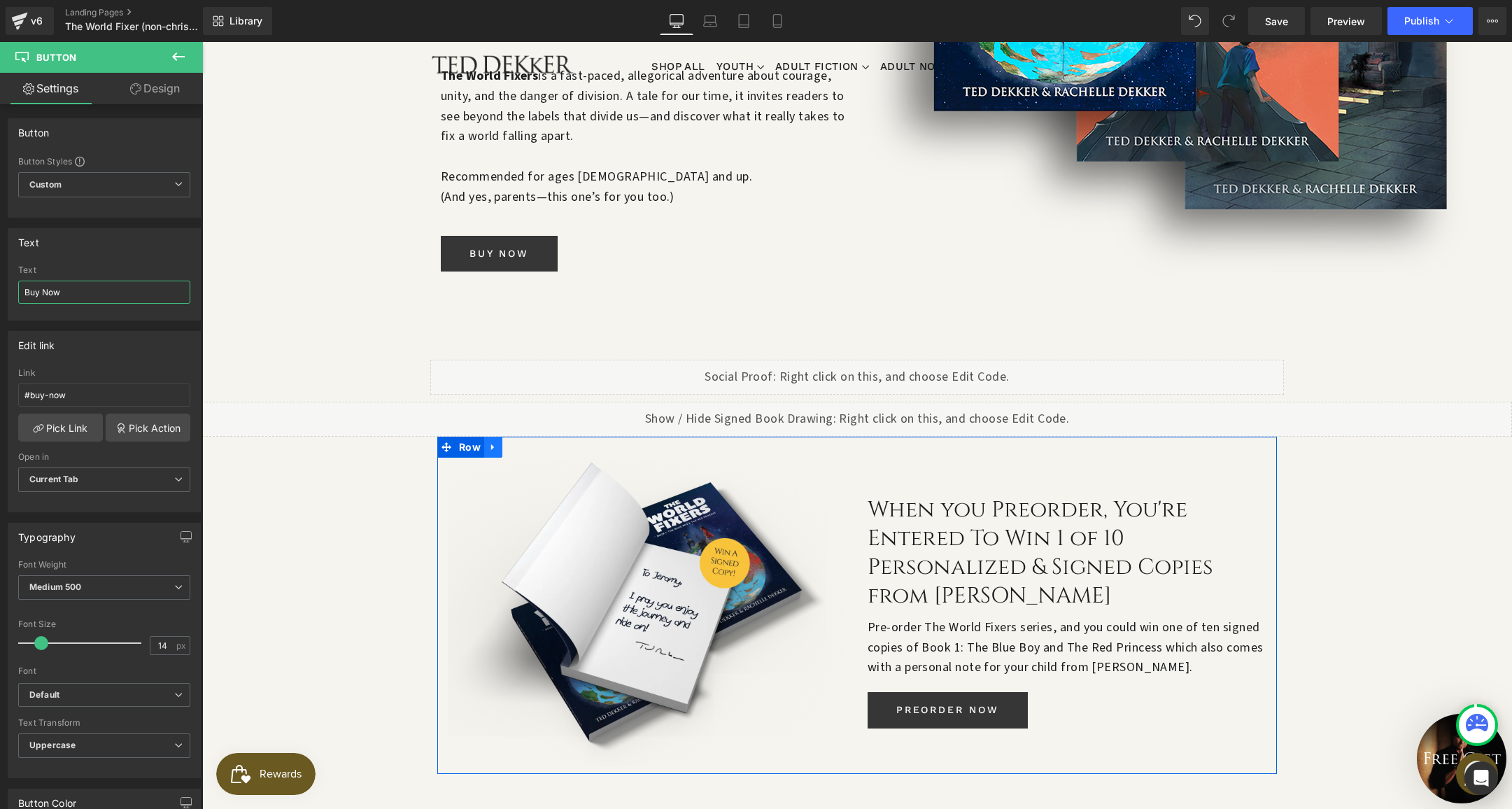
type input "Buy Now"
click at [484, 437] on link at bounding box center [492, 447] width 18 height 21
click at [525, 442] on icon at bounding box center [529, 447] width 9 height 9
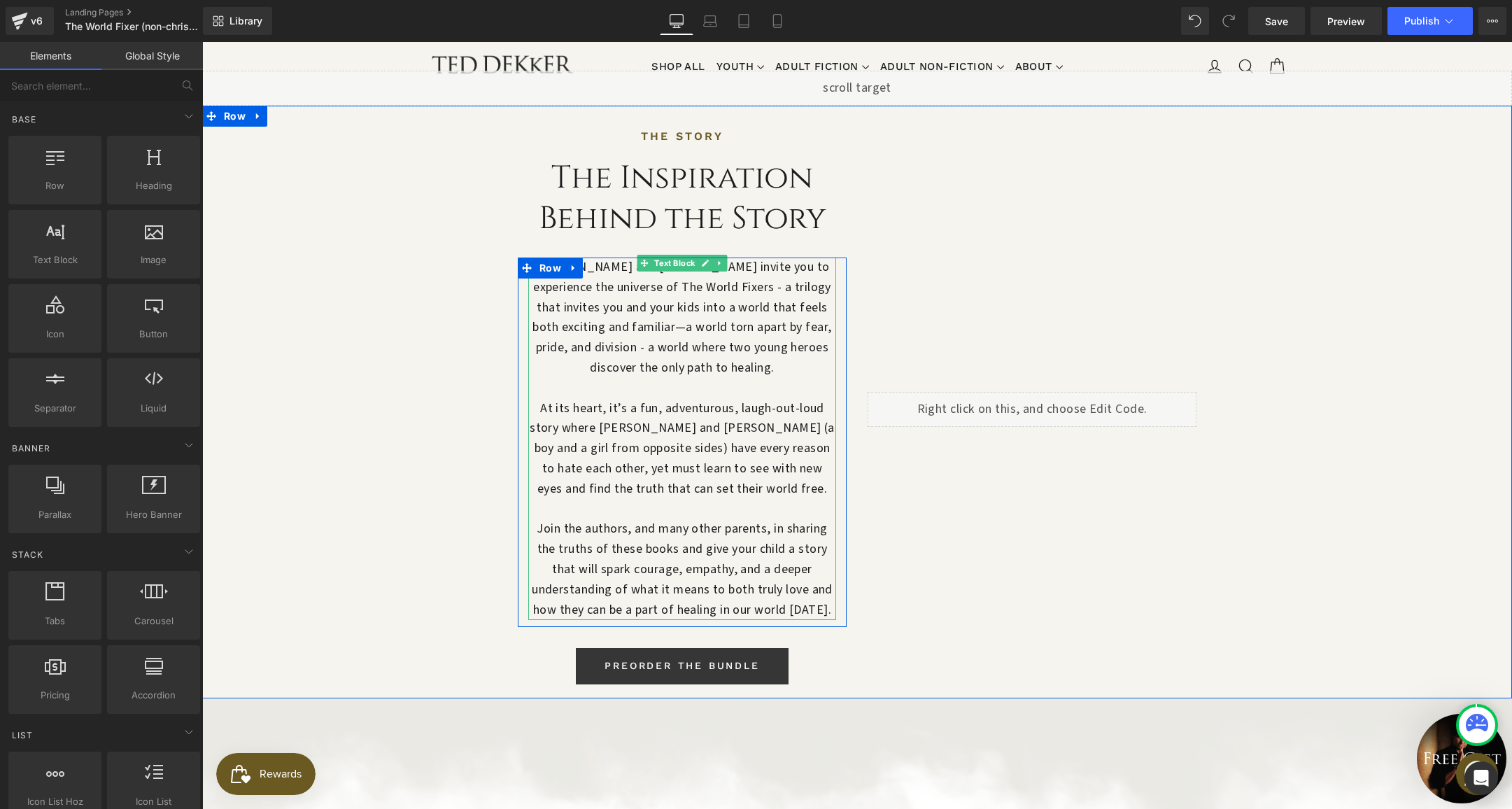
scroll to position [1317, 0]
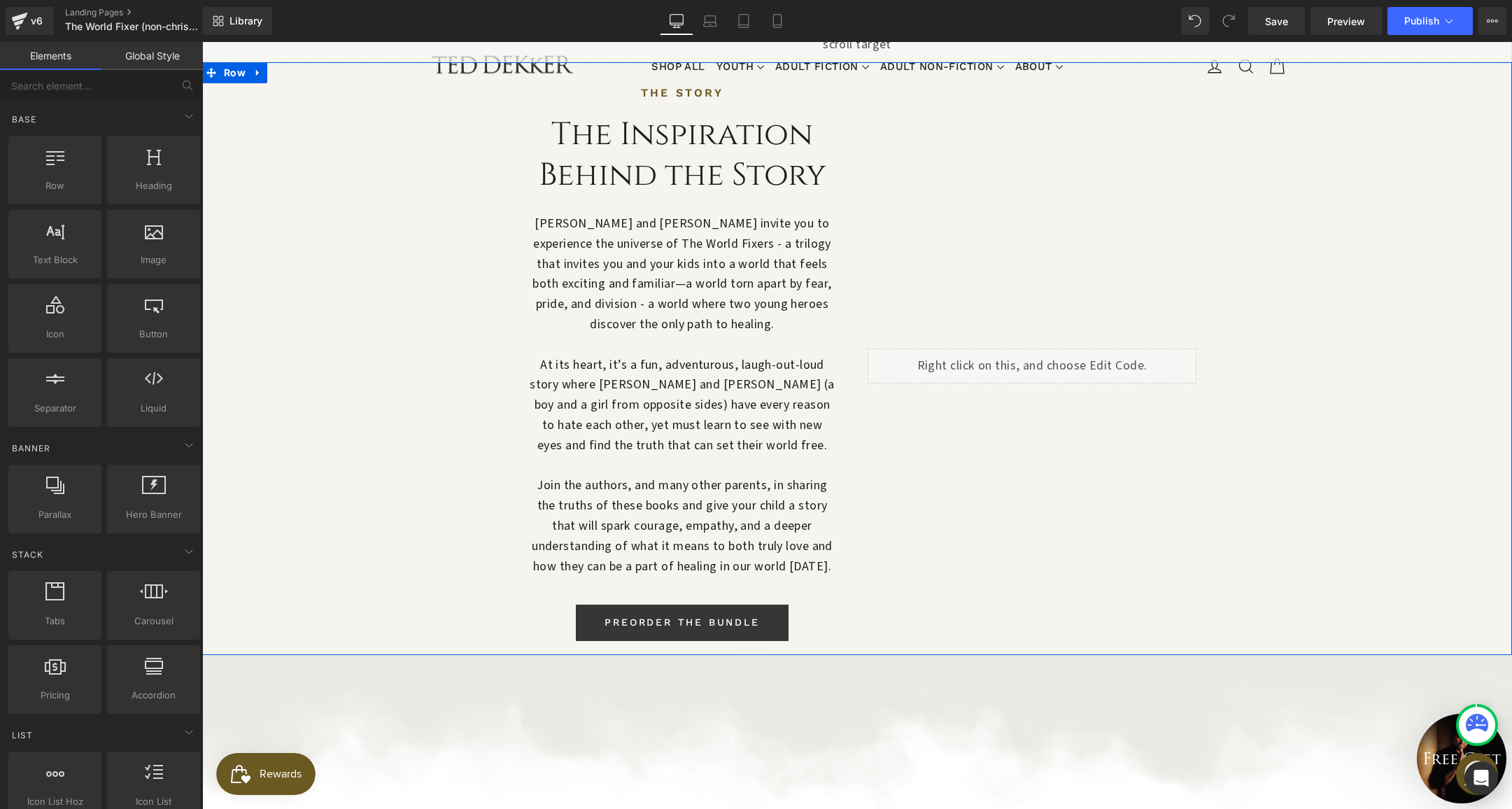
click at [659, 604] on div "PREORDER THE BUNDLE Button" at bounding box center [682, 622] width 308 height 36
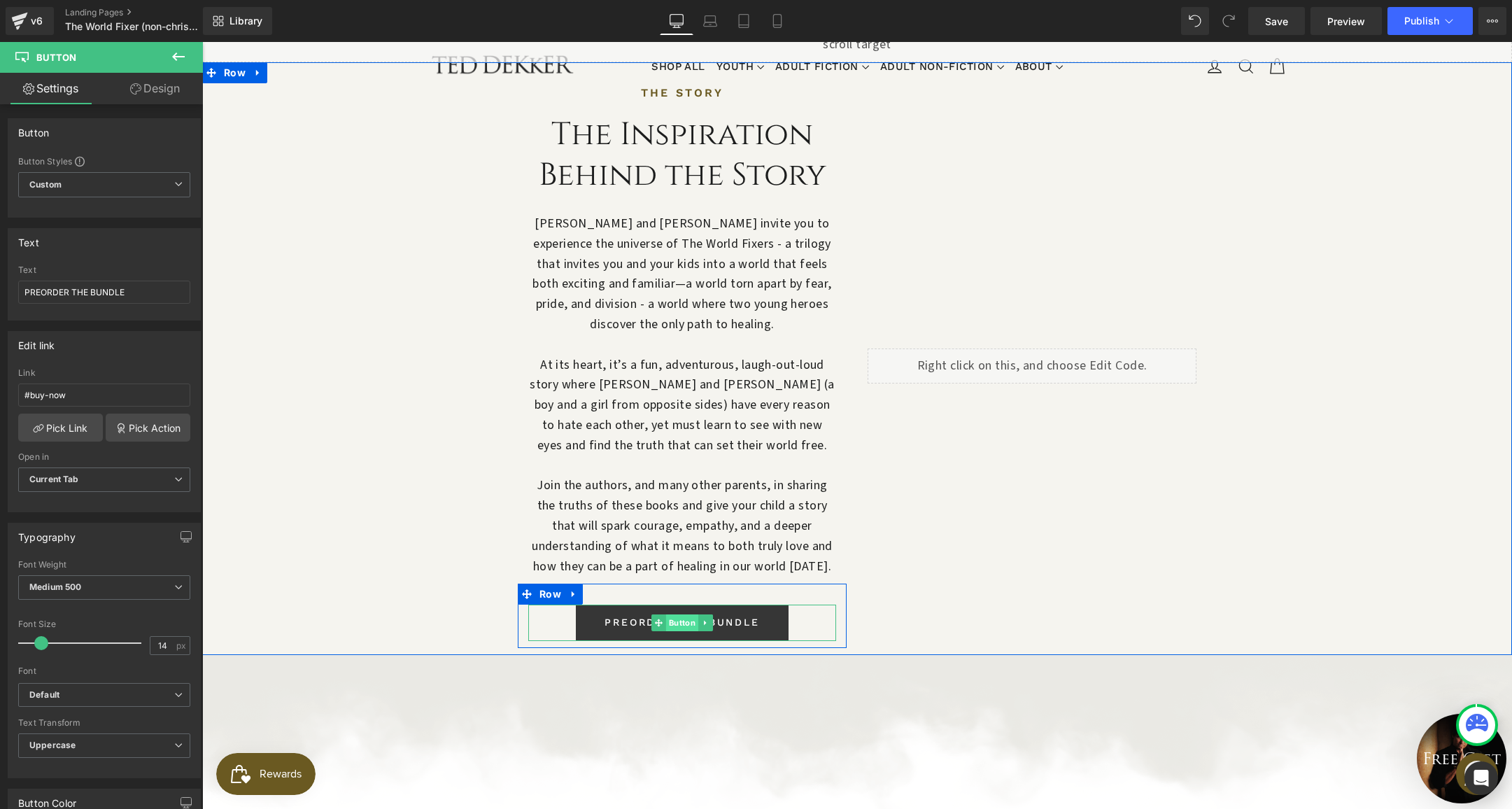
click at [680, 615] on span "Button" at bounding box center [682, 623] width 32 height 17
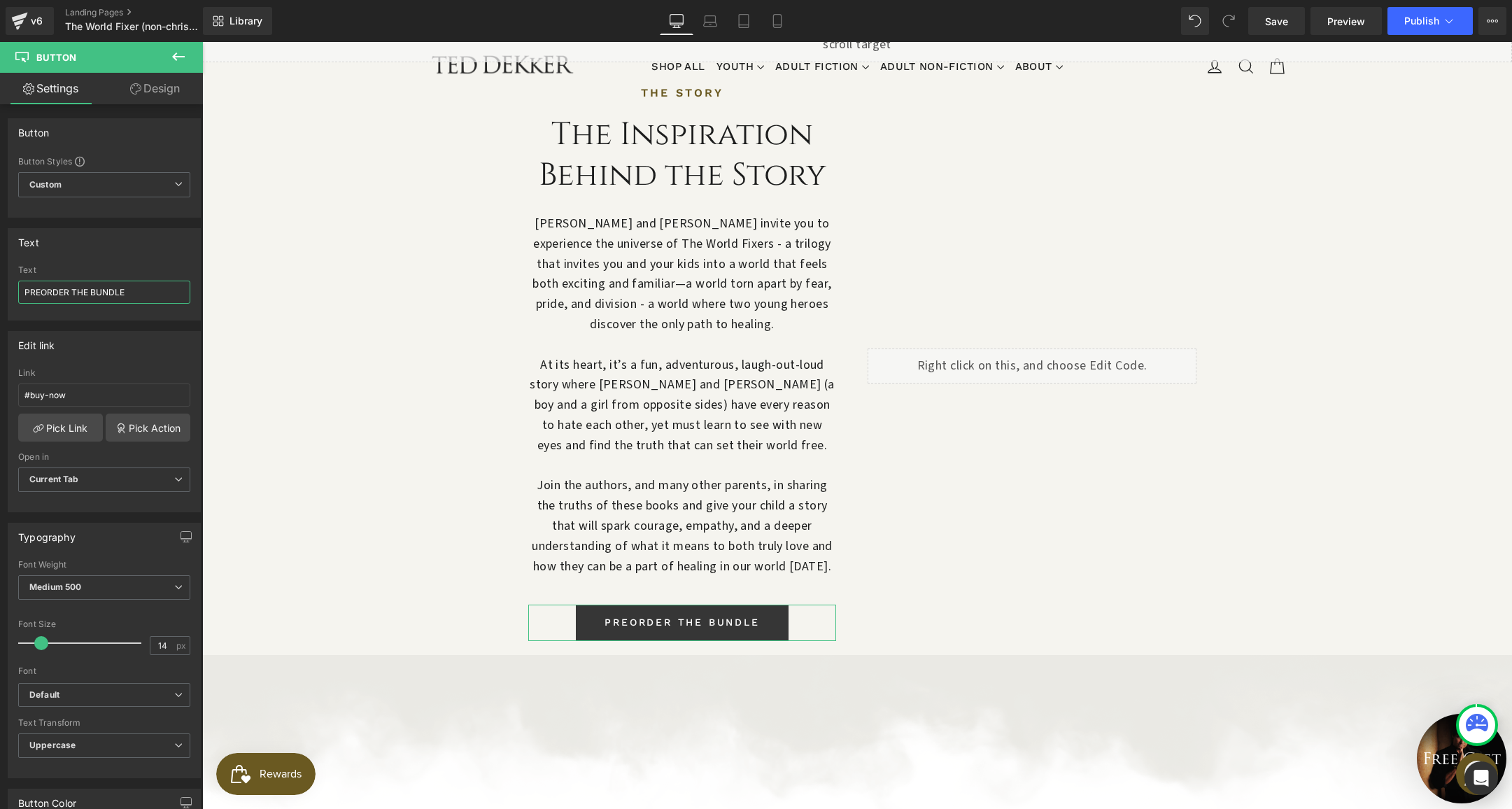
drag, startPoint x: 68, startPoint y: 293, endPoint x: -43, endPoint y: 276, distance: 112.3
click at [0, 276] on html "Button You are previewing how the will restyle your page. You can not edit Elem…" at bounding box center [756, 404] width 1512 height 809
type input "BUY THE BUNDLE"
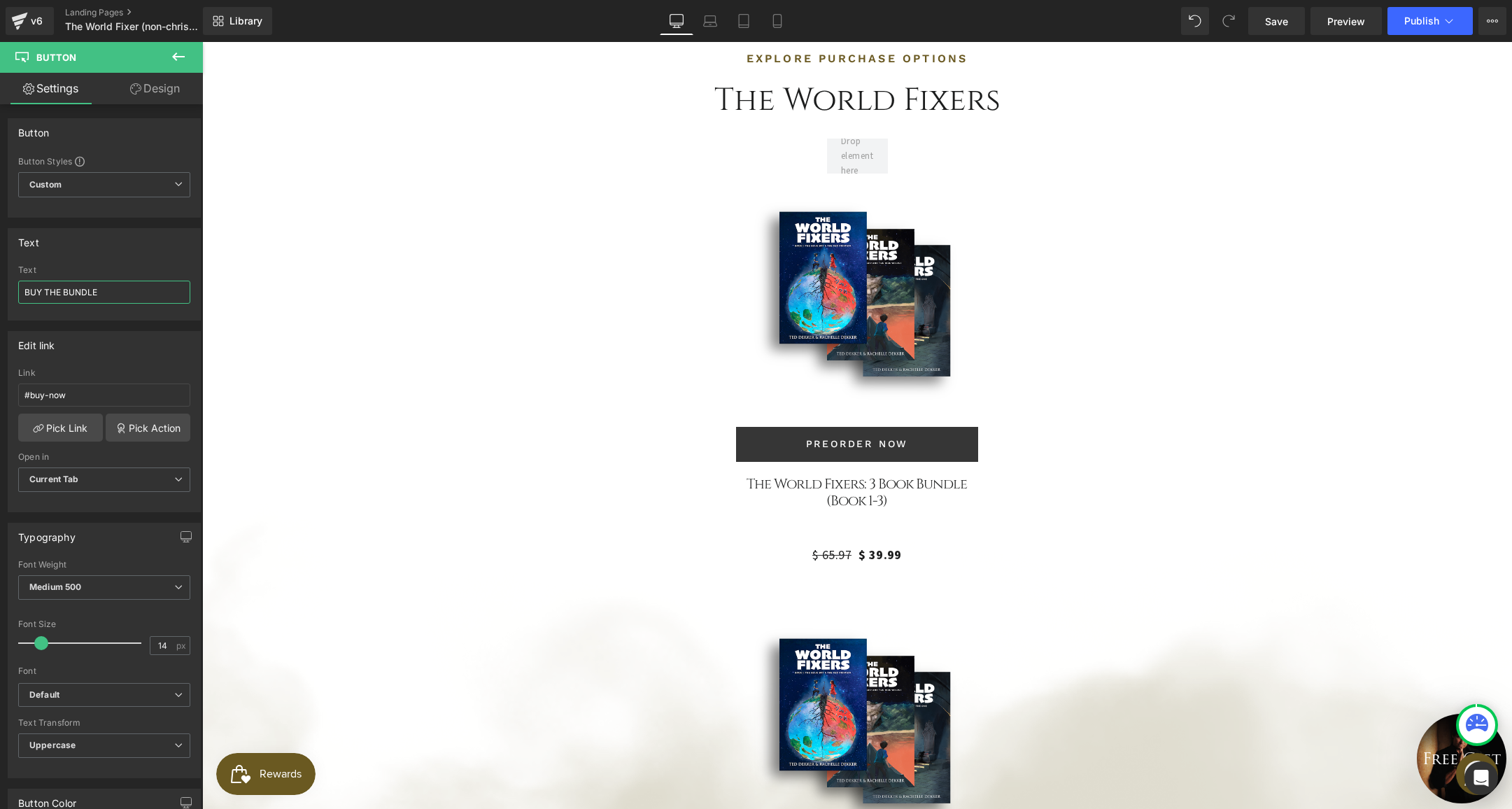
scroll to position [3564, 0]
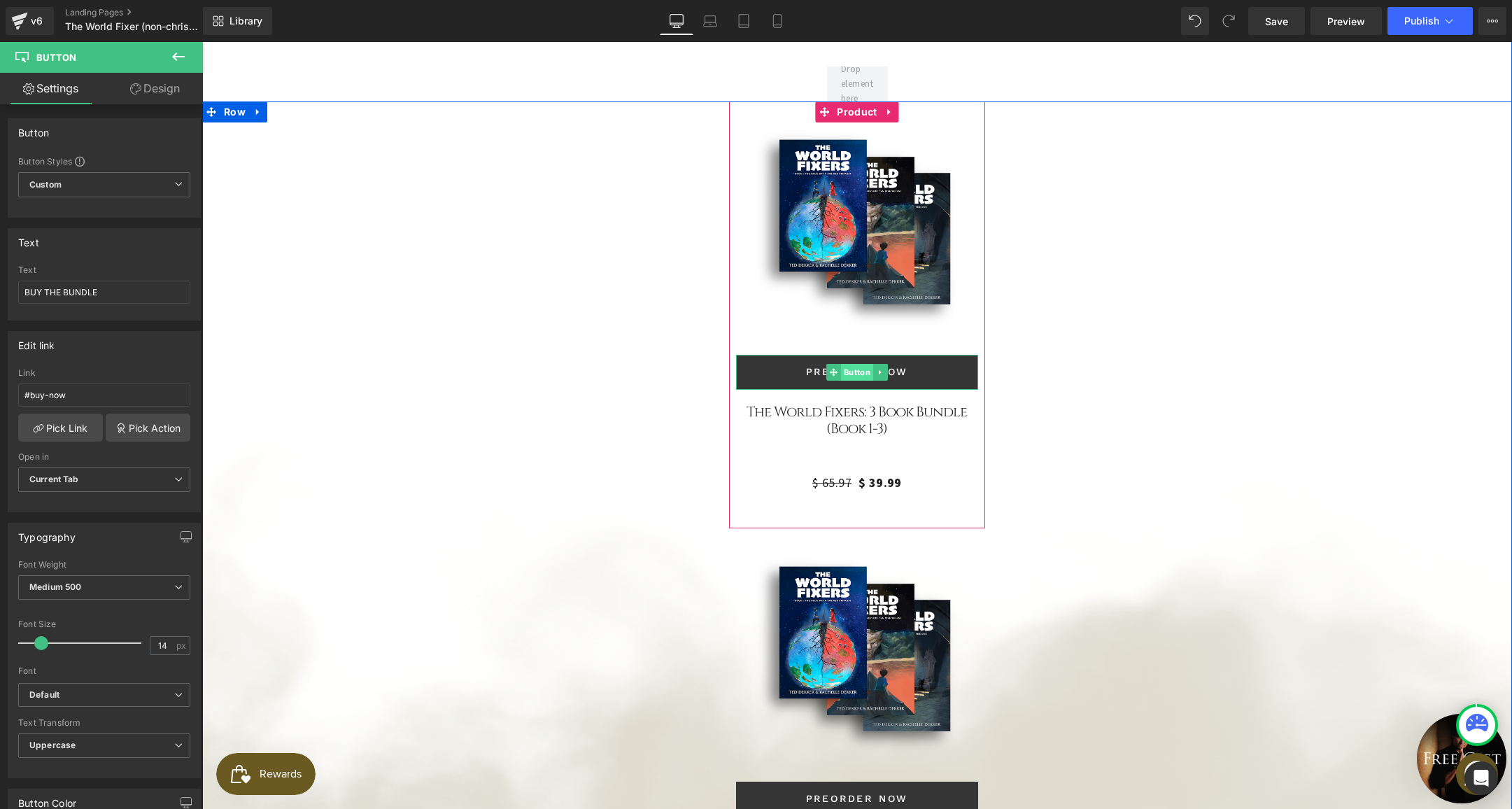
click at [856, 364] on span "Button" at bounding box center [857, 372] width 32 height 17
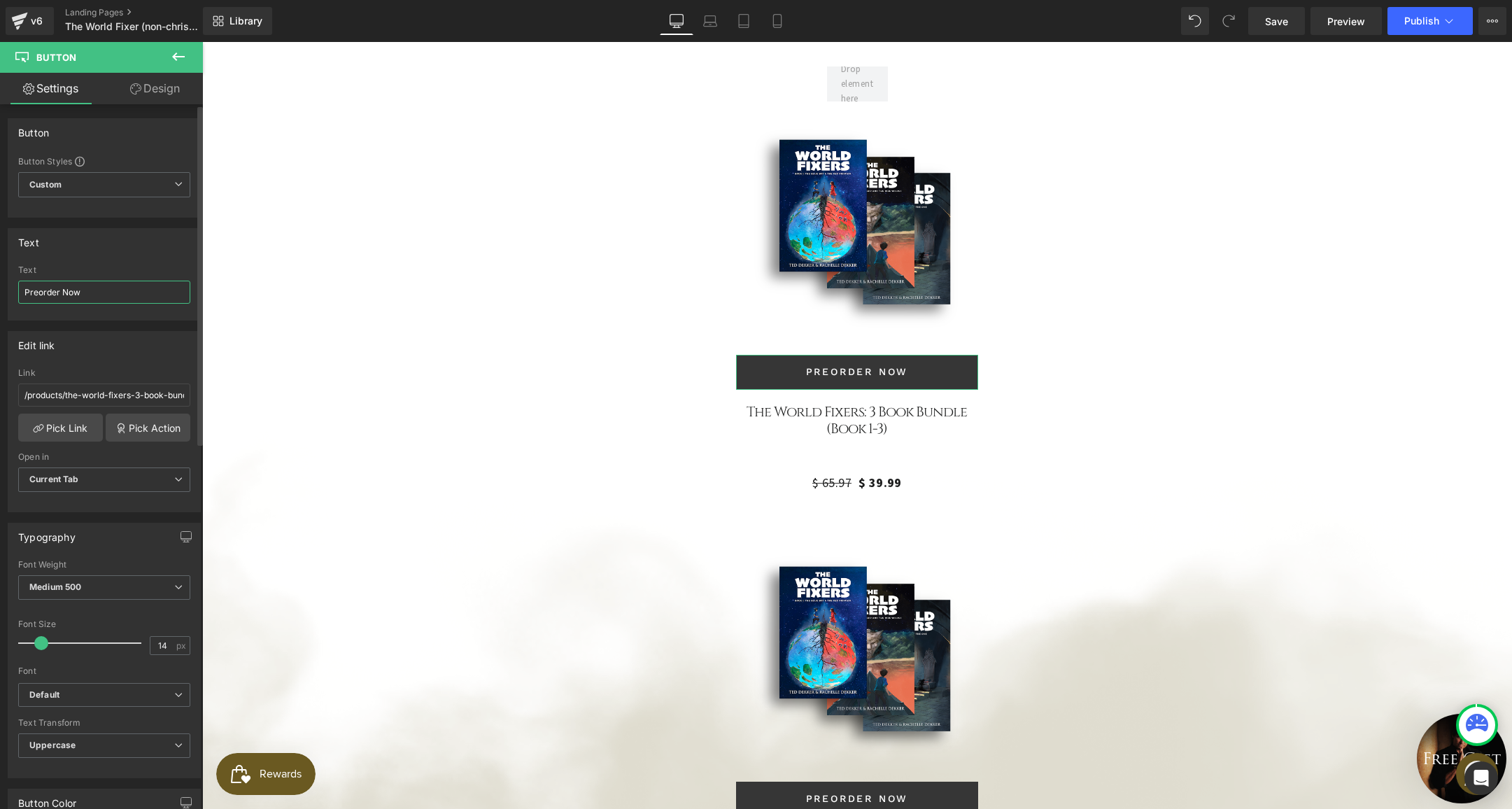
drag, startPoint x: 61, startPoint y: 294, endPoint x: 4, endPoint y: 277, distance: 59.5
click at [5, 278] on div "Text Preorder Now Text Preorder Now" at bounding box center [104, 269] width 209 height 103
type input "Buy Now"
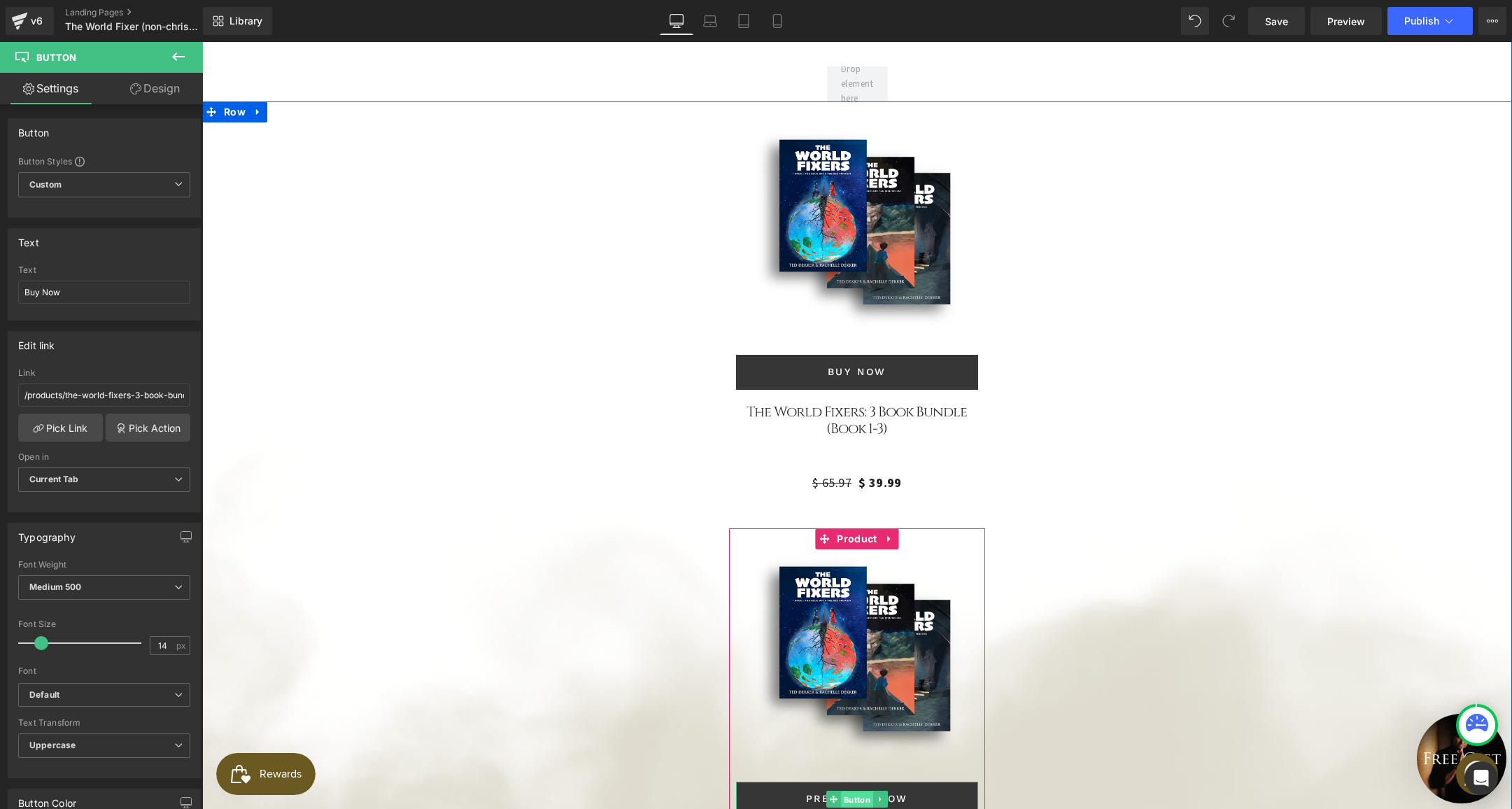
click at [853, 792] on span "Button" at bounding box center [857, 800] width 32 height 17
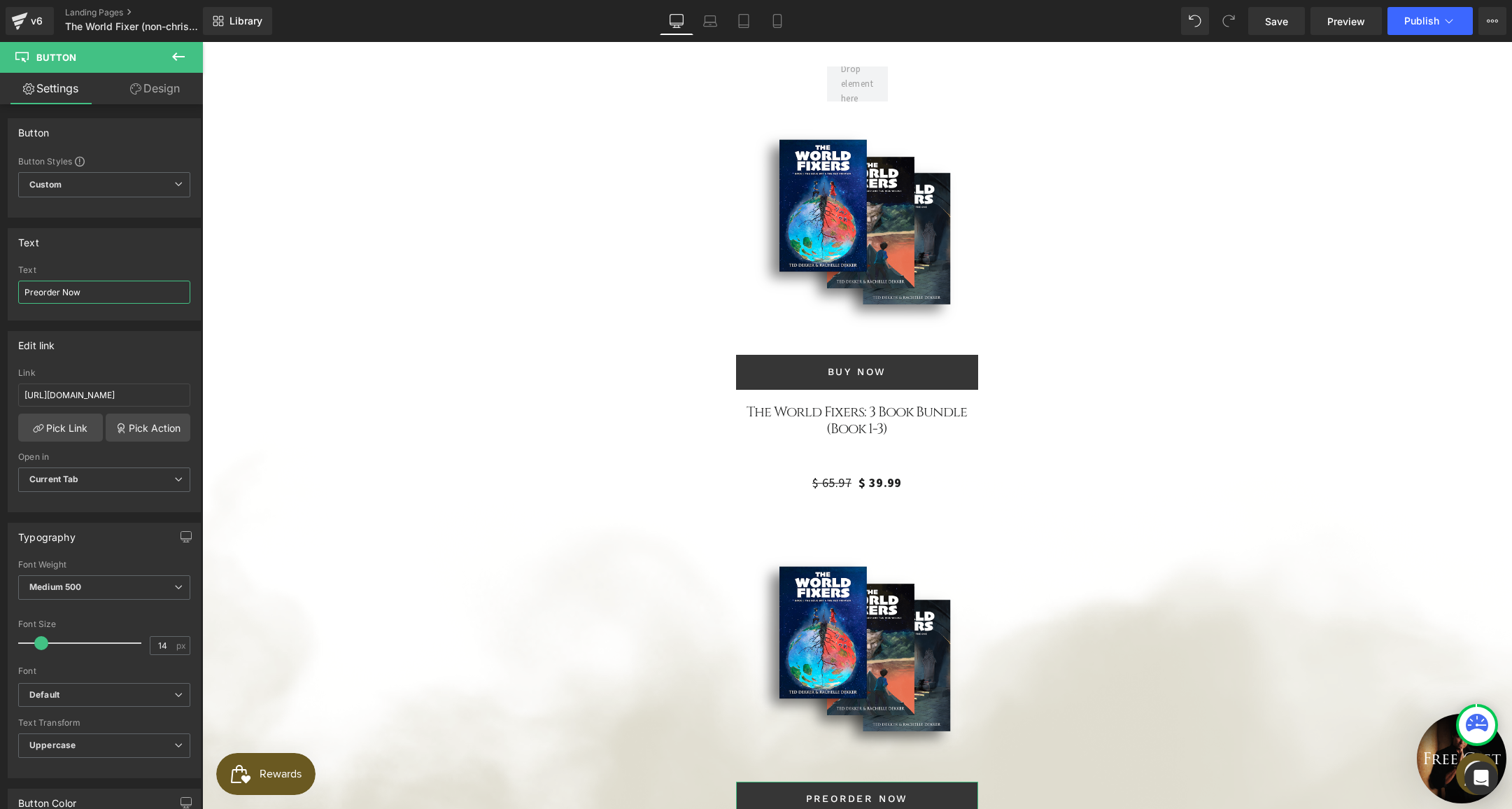
drag, startPoint x: 34, startPoint y: 284, endPoint x: -15, endPoint y: 272, distance: 50.4
click at [0, 272] on html "Button You are previewing how the will restyle your page. You can not edit Elem…" at bounding box center [756, 404] width 1512 height 809
type input "Buy Now"
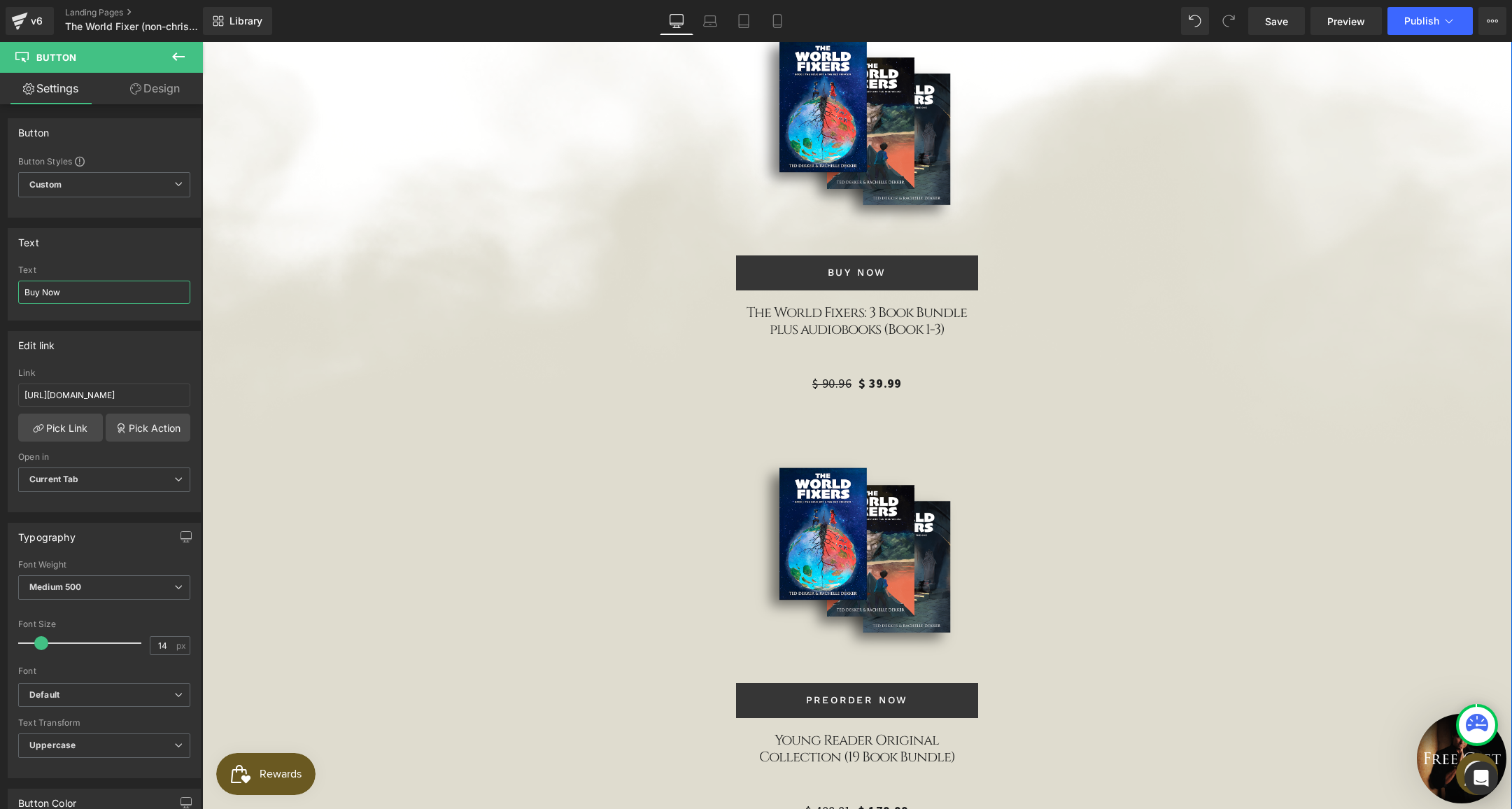
scroll to position [4234, 0]
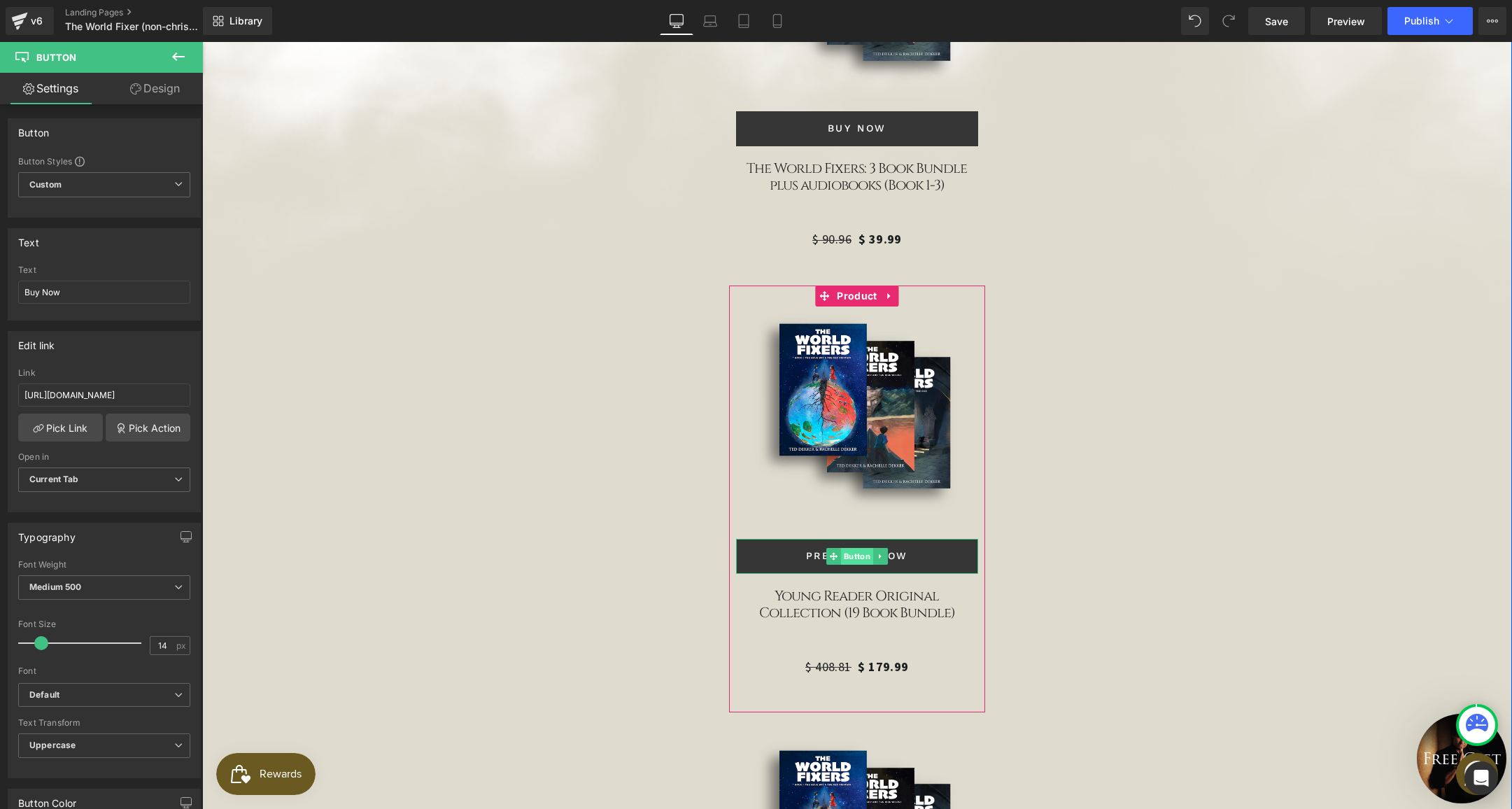
click at [848, 548] on span "Button" at bounding box center [857, 556] width 32 height 17
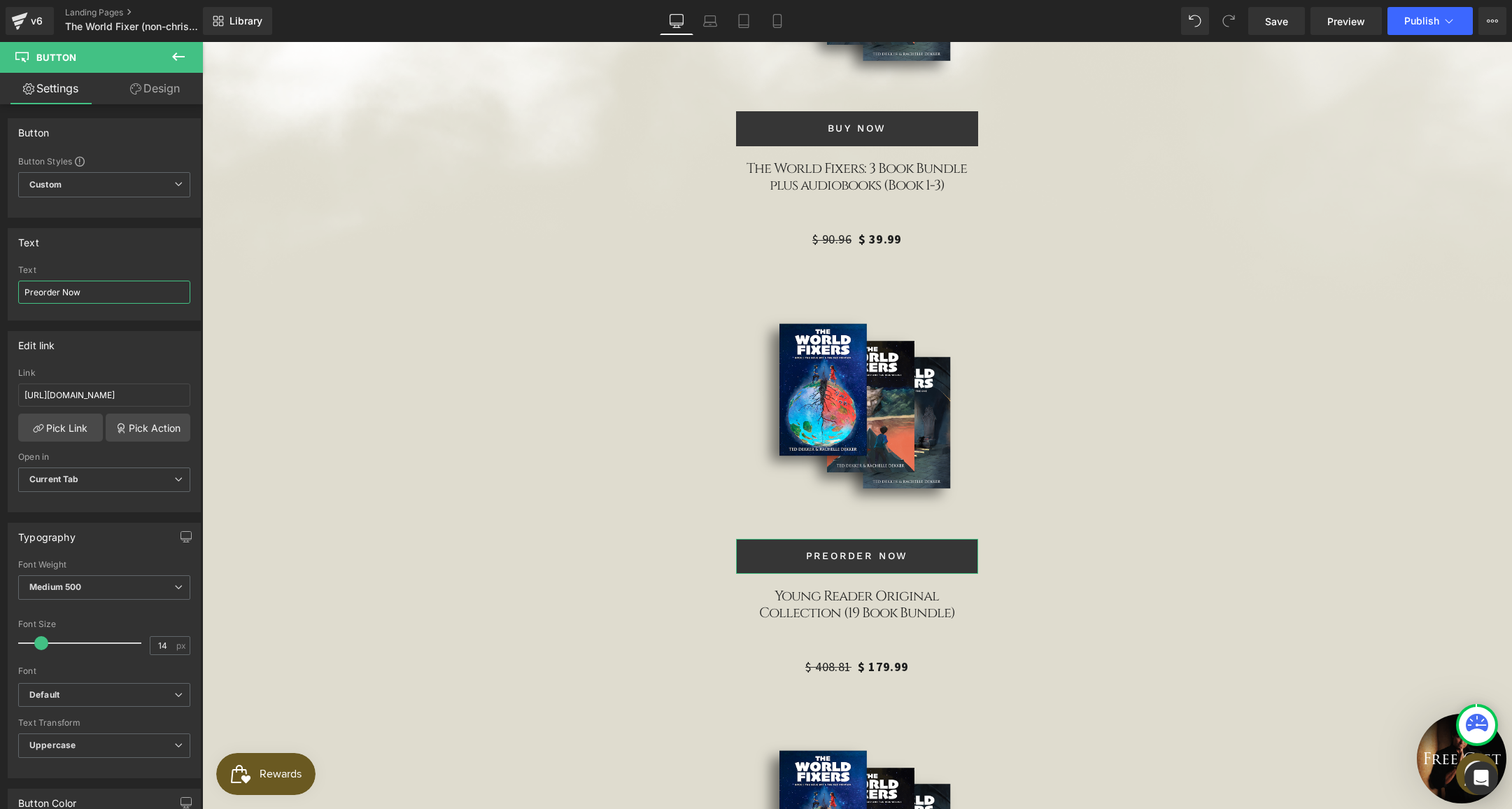
drag, startPoint x: 60, startPoint y: 294, endPoint x: -9, endPoint y: 276, distance: 71.3
click at [0, 276] on html "Button You are previewing how the will restyle your page. You can not edit Elem…" at bounding box center [756, 404] width 1512 height 809
type input "Buy Now"
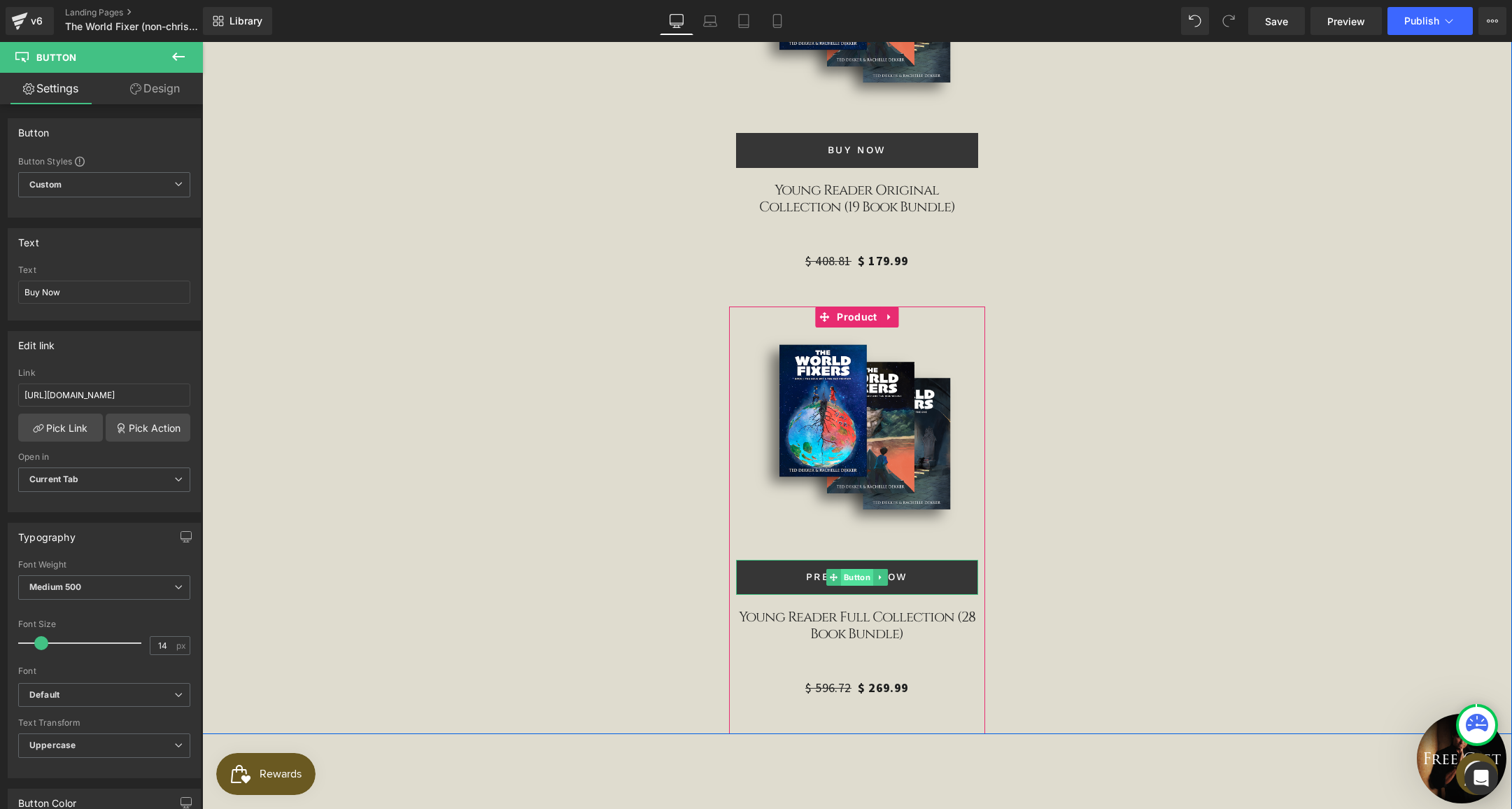
click at [844, 569] on span "Button" at bounding box center [857, 578] width 32 height 17
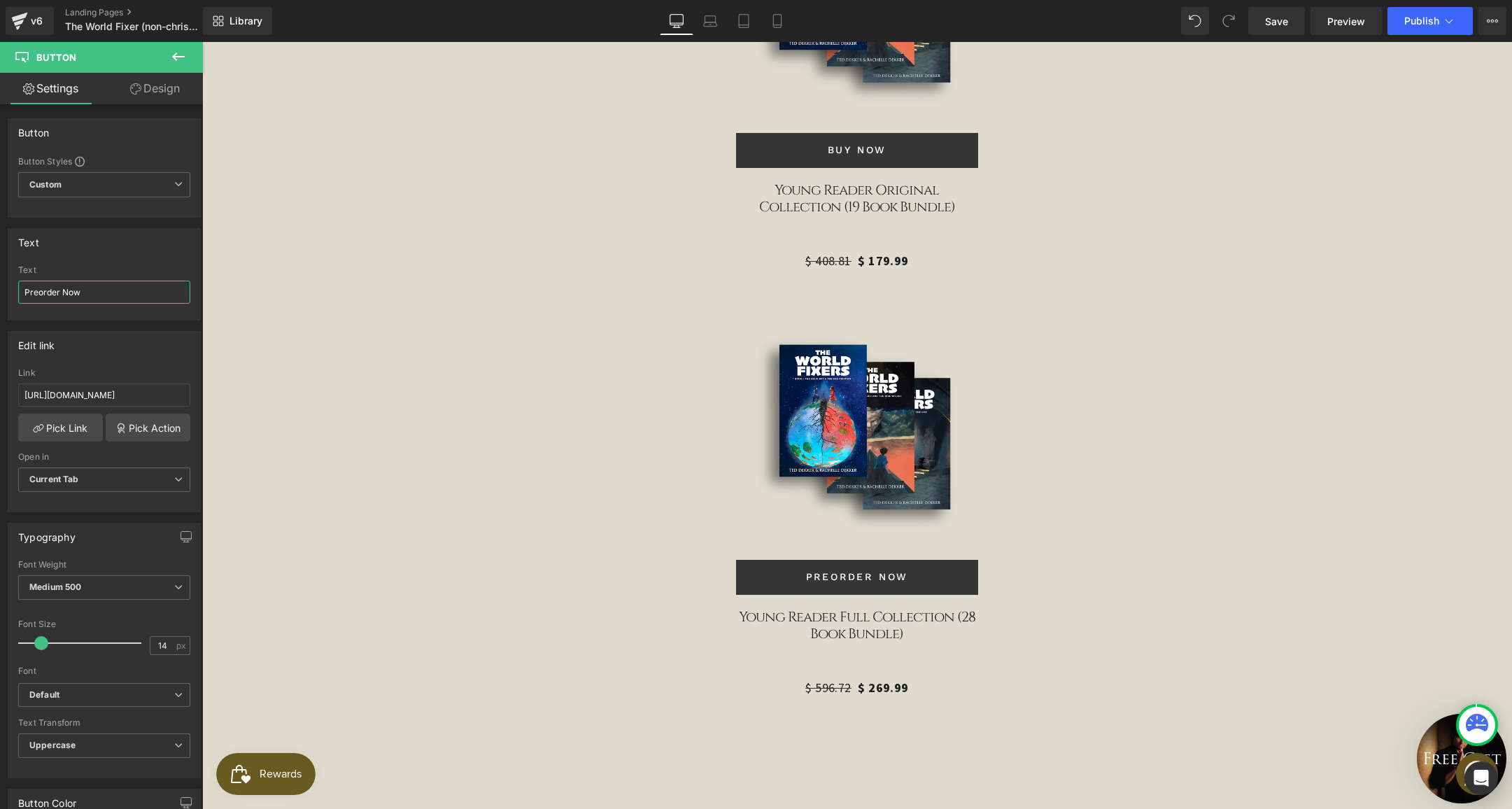
drag, startPoint x: 60, startPoint y: 291, endPoint x: -49, endPoint y: 265, distance: 112.1
click at [0, 265] on html "Button You are previewing how the will restyle your page. You can not edit Elem…" at bounding box center [756, 404] width 1512 height 809
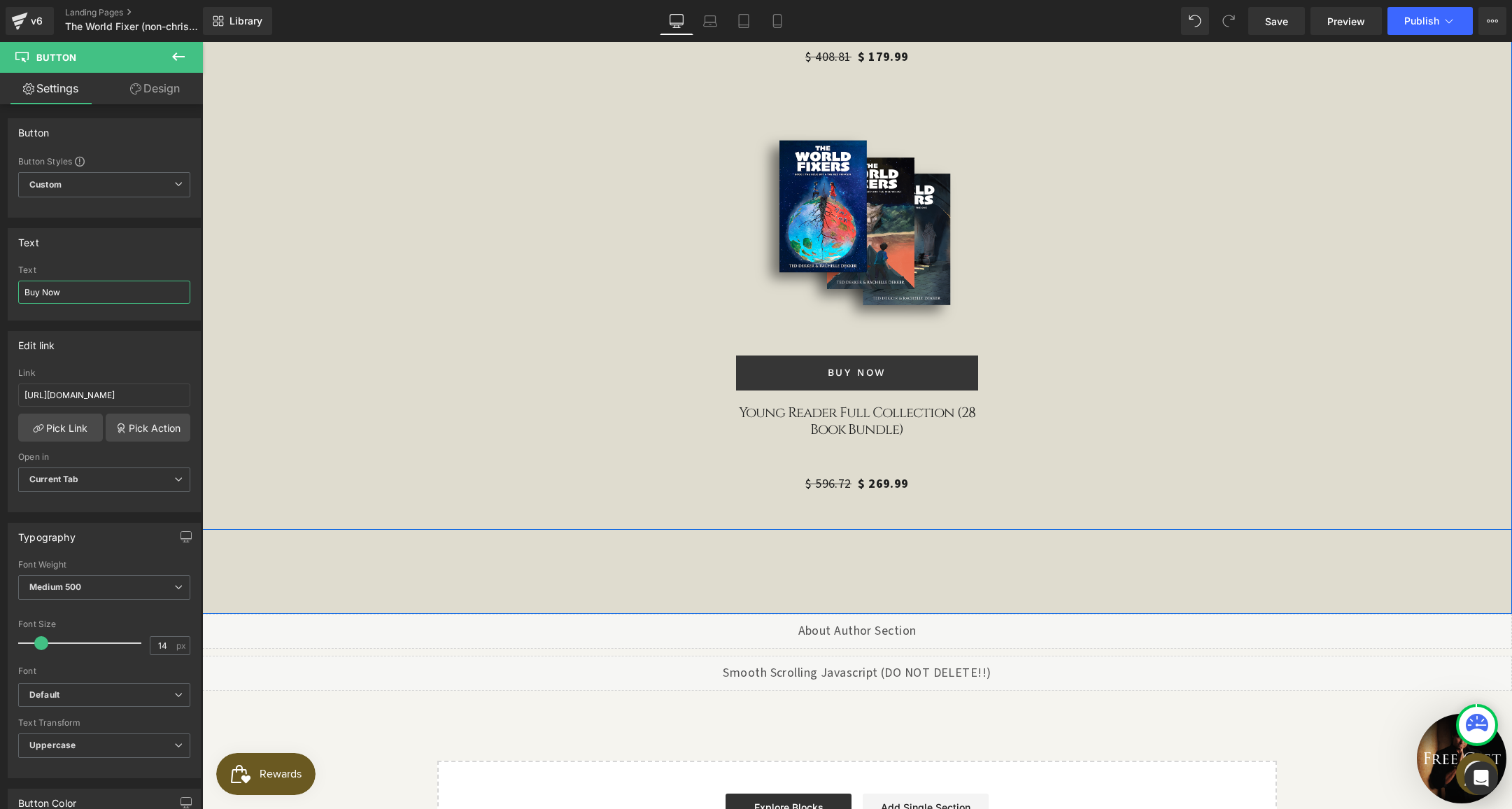
scroll to position [4916, 0]
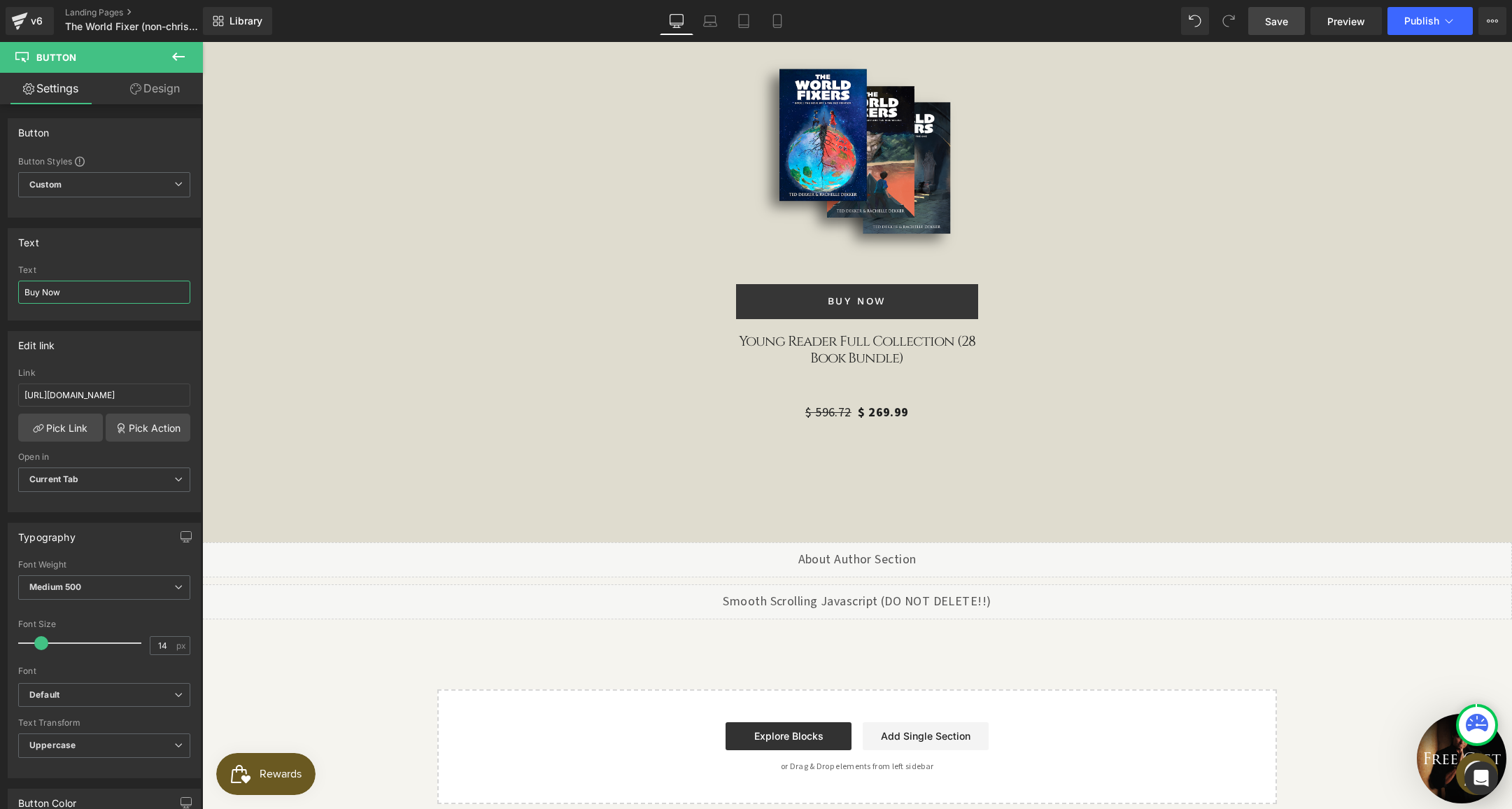
type input "Buy Now"
click at [1267, 28] on link "Save" at bounding box center [1276, 21] width 57 height 28
click at [1419, 23] on span "Publish" at bounding box center [1421, 21] width 35 height 11
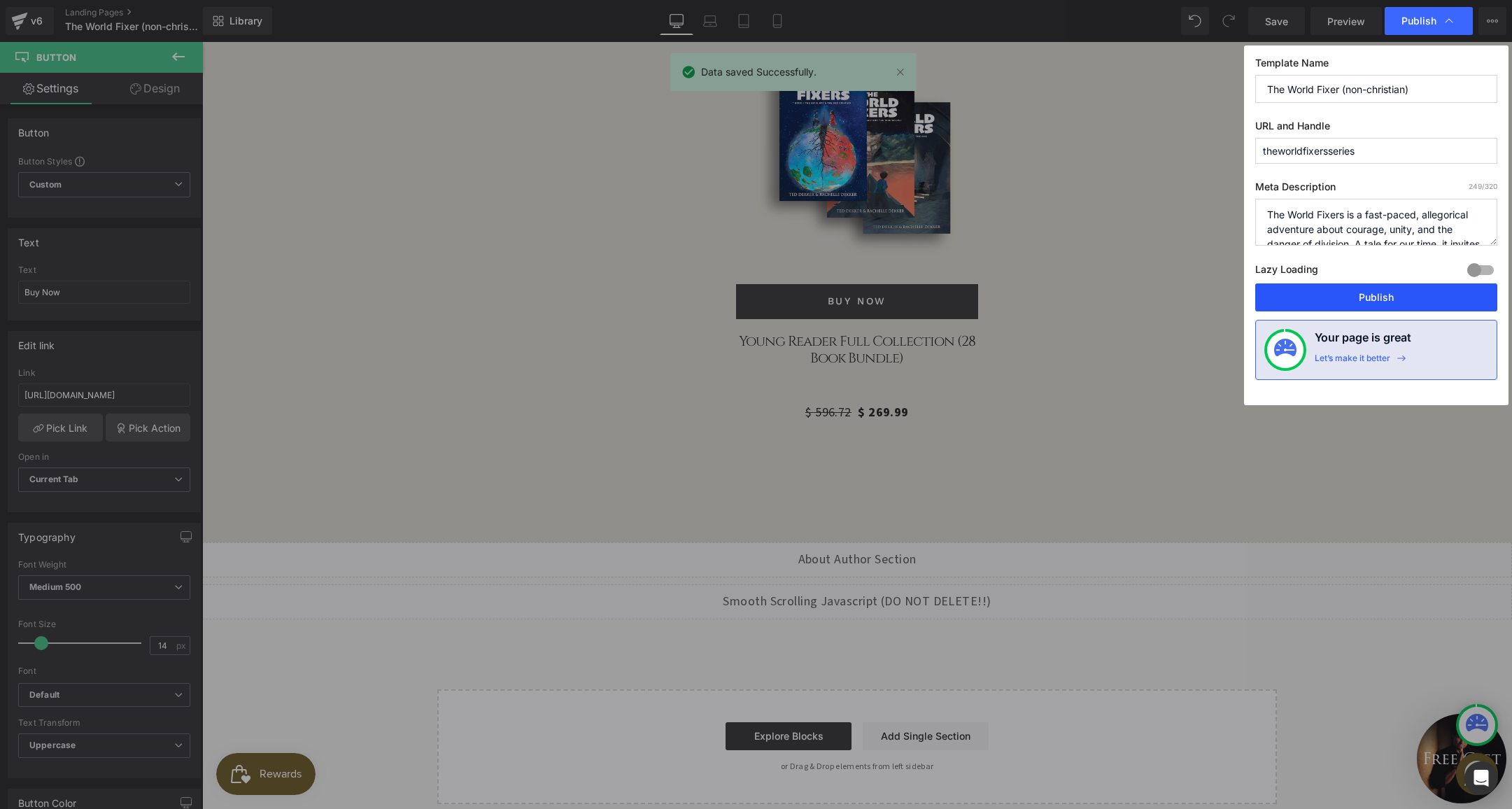
click at [1334, 291] on button "Publish" at bounding box center [1376, 297] width 242 height 28
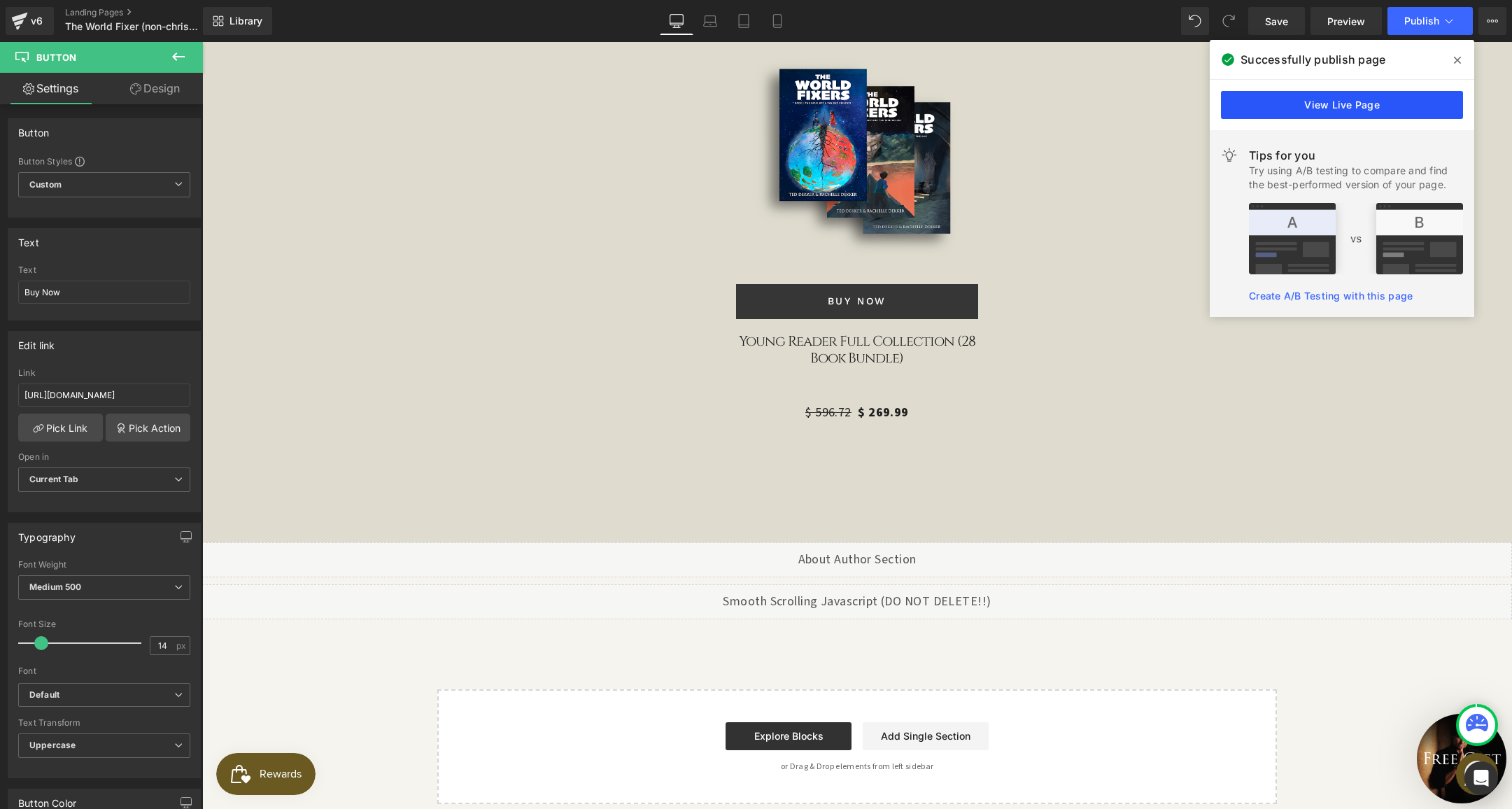
click at [1286, 114] on link "View Live Page" at bounding box center [1342, 105] width 242 height 28
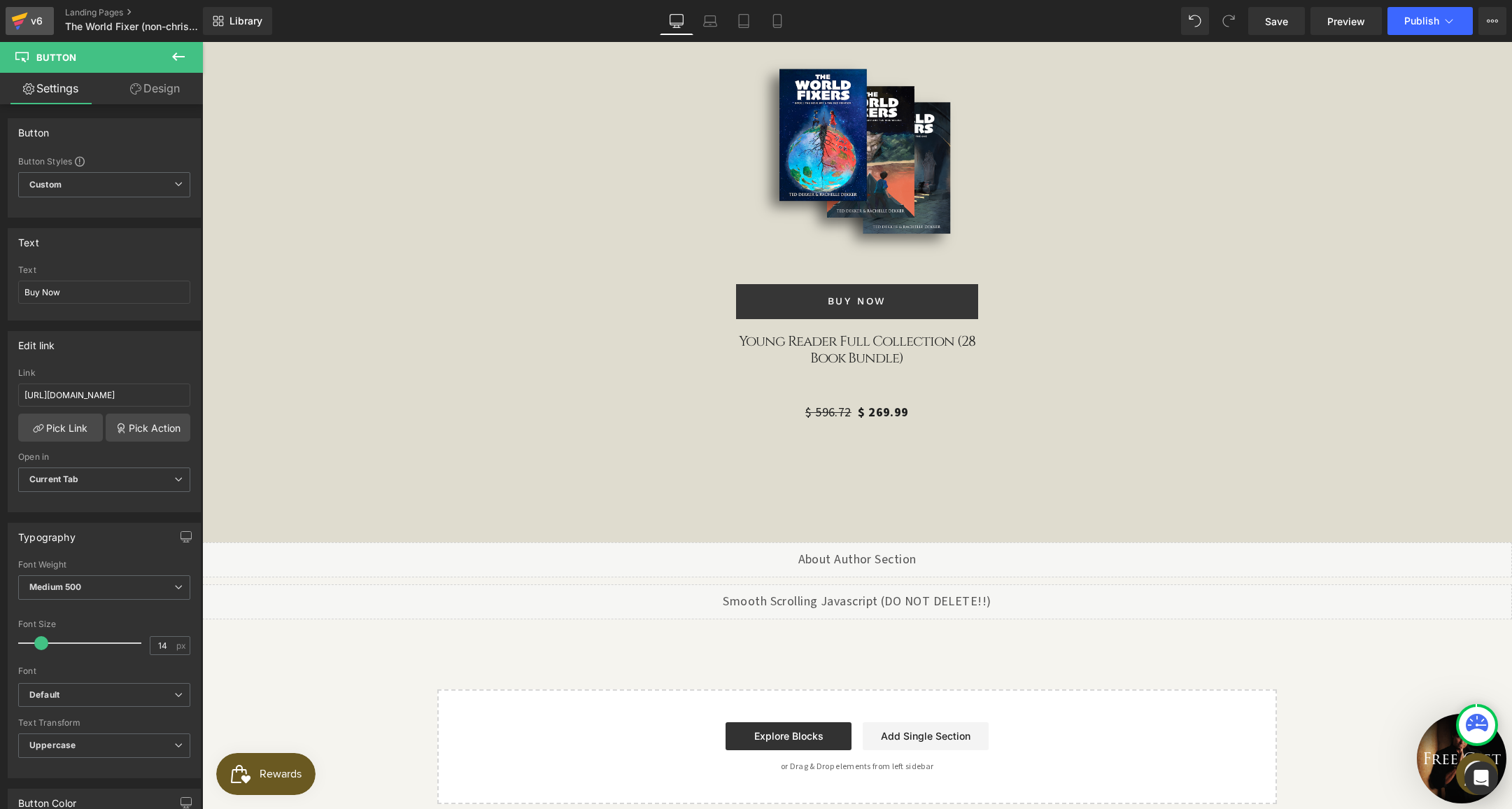
click at [39, 12] on div "v6" at bounding box center [37, 21] width 17 height 18
